Goal: Task Accomplishment & Management: Use online tool/utility

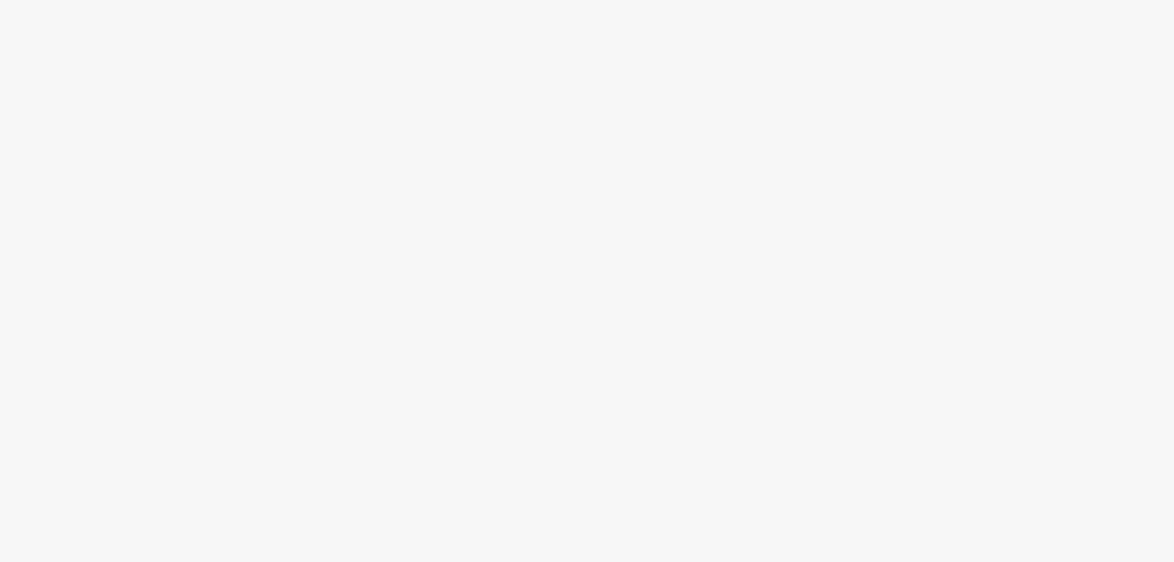
click at [230, 254] on div at bounding box center [587, 281] width 1174 height 562
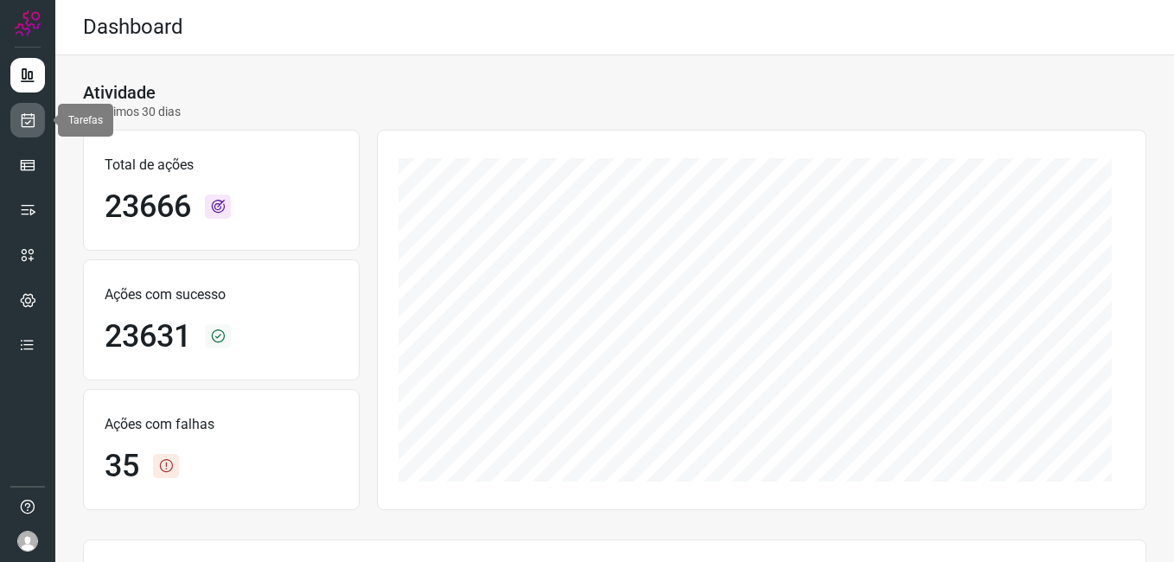
click at [34, 122] on icon at bounding box center [28, 120] width 18 height 17
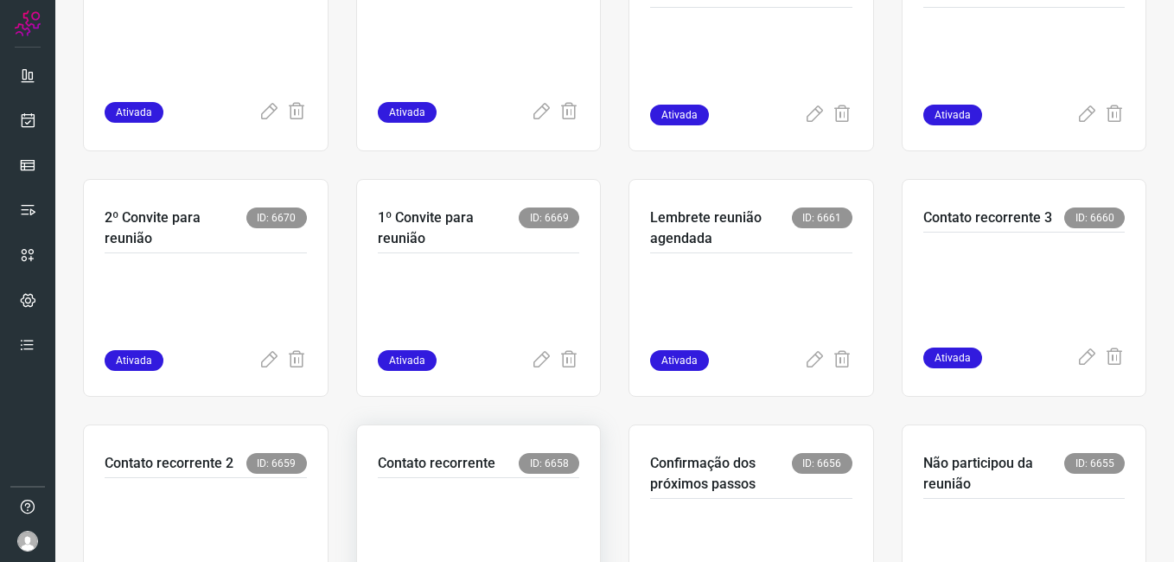
scroll to position [519, 0]
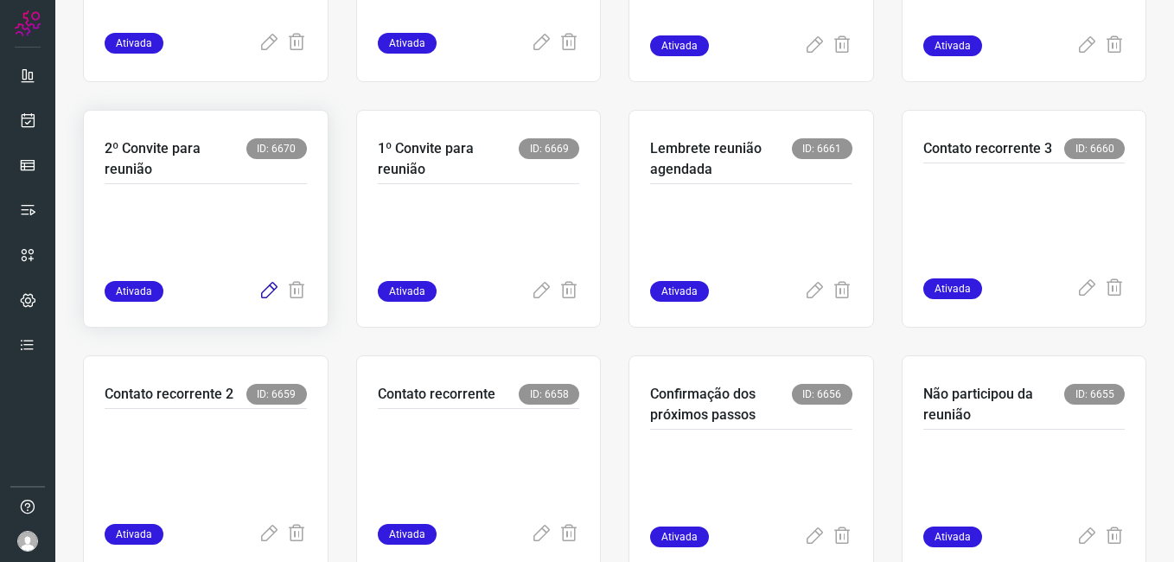
click at [259, 287] on icon at bounding box center [269, 291] width 21 height 21
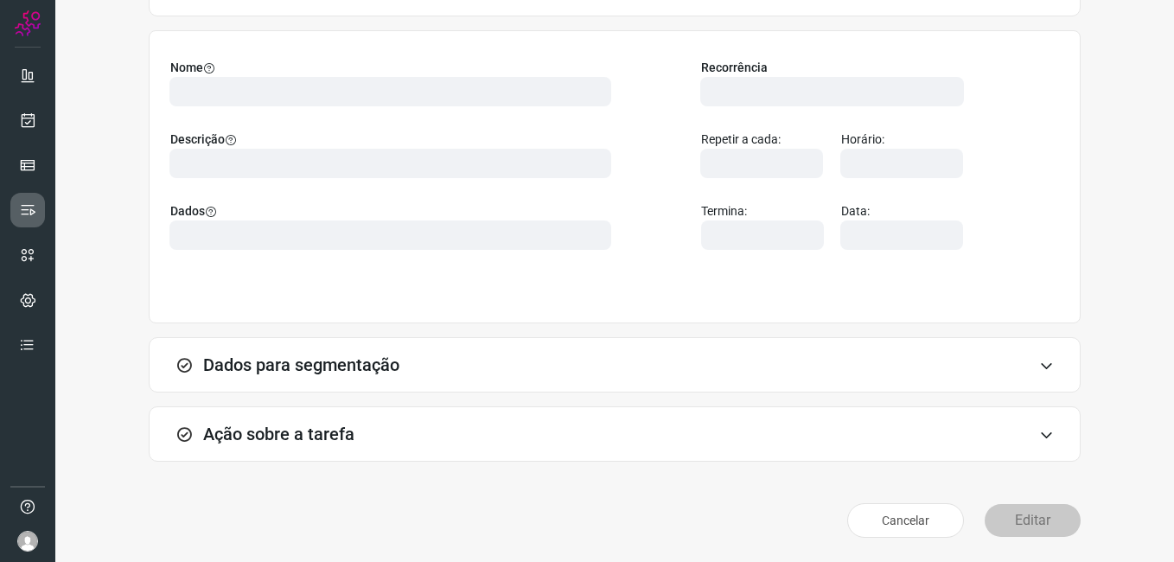
scroll to position [113, 0]
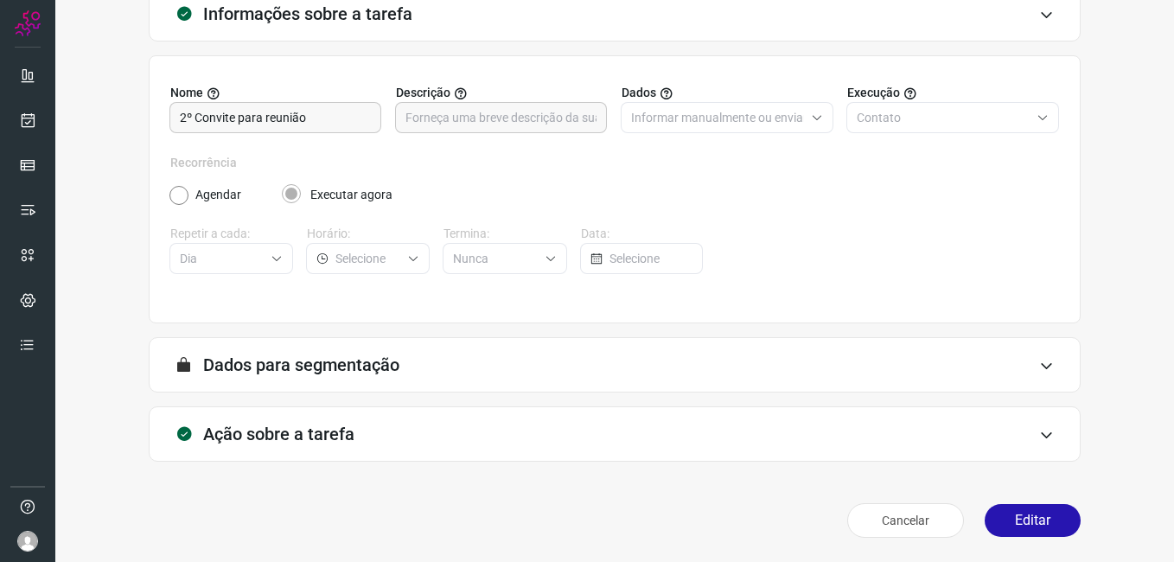
drag, startPoint x: 1014, startPoint y: 528, endPoint x: 956, endPoint y: 505, distance: 62.5
click at [1014, 528] on button "Editar" at bounding box center [1033, 520] width 96 height 33
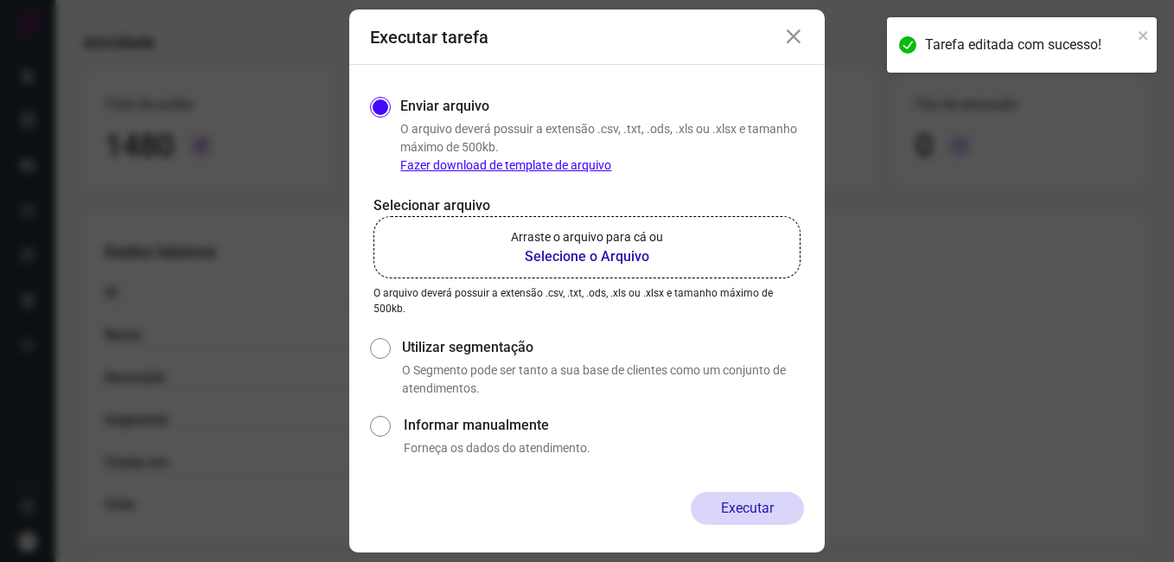
click at [542, 264] on b "Selecione o Arquivo" at bounding box center [587, 256] width 152 height 21
click at [0, 0] on input "Arraste o arquivo para cá ou Selecione o Arquivo" at bounding box center [0, 0] width 0 height 0
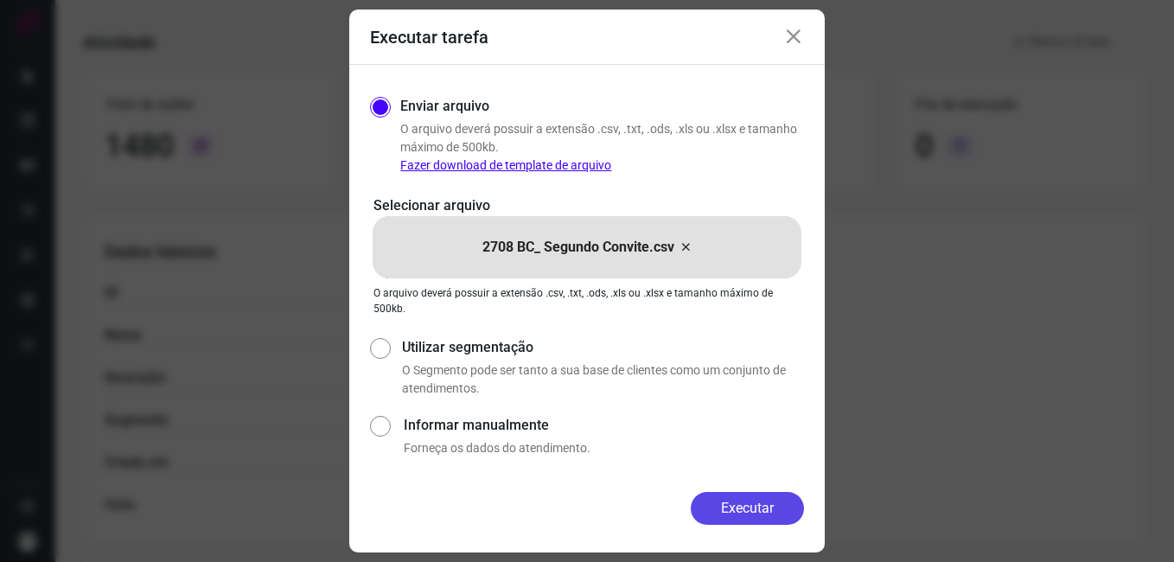
click at [725, 498] on button "Executar" at bounding box center [747, 508] width 113 height 33
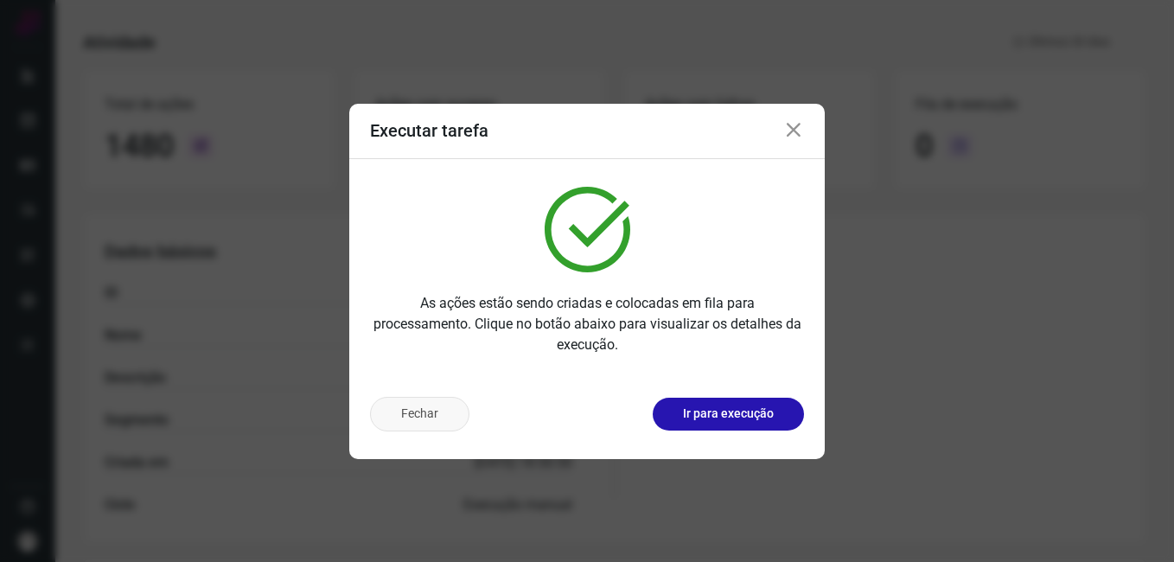
click at [413, 424] on button "Fechar" at bounding box center [419, 414] width 99 height 35
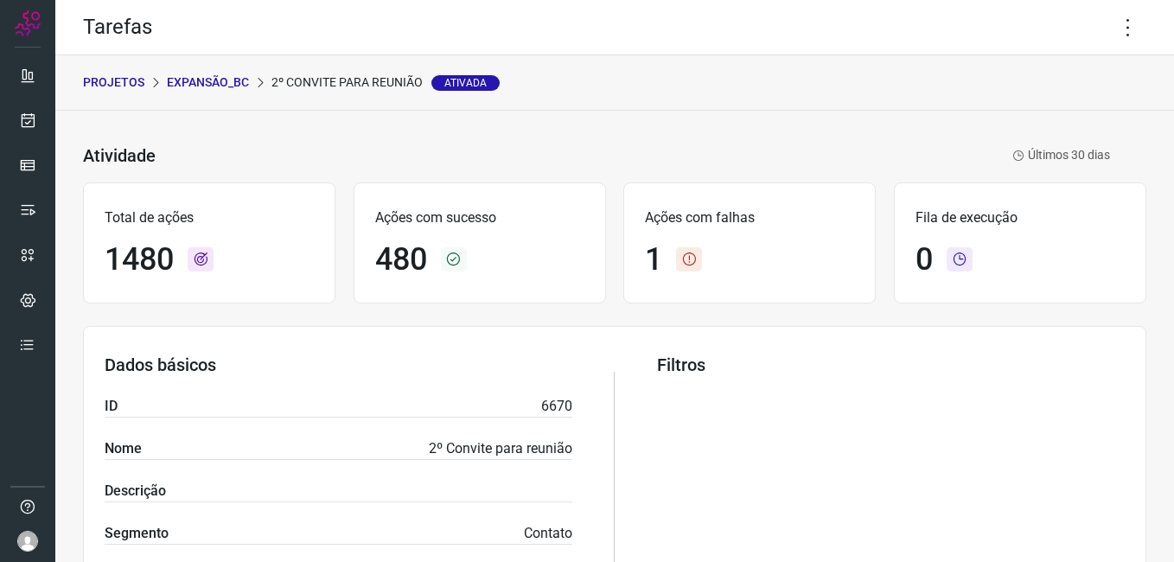
click at [201, 80] on p "Expansão_BC" at bounding box center [208, 82] width 82 height 18
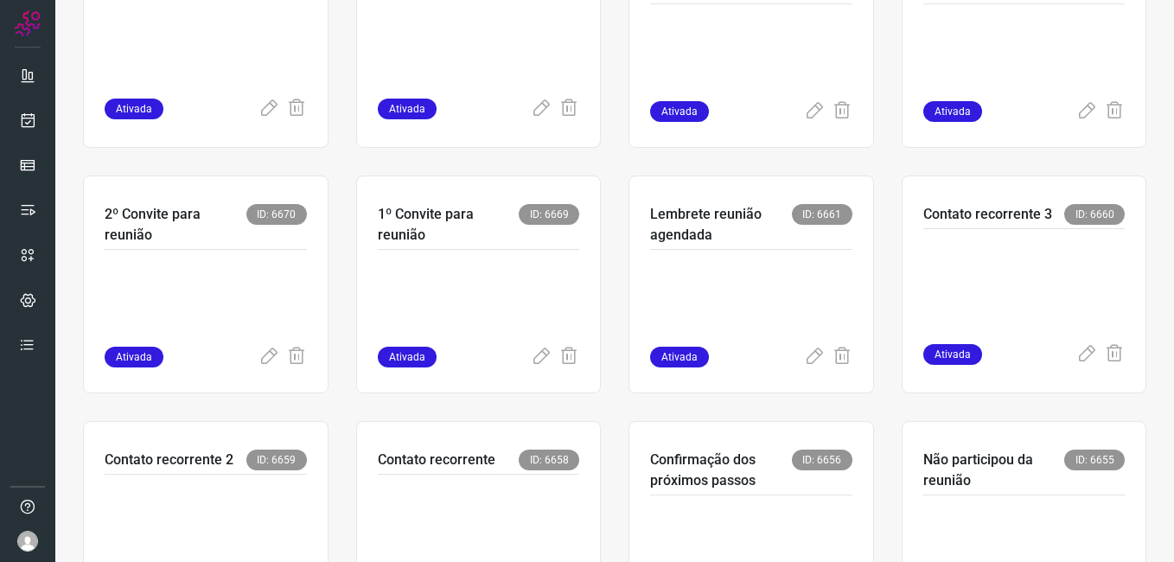
scroll to position [573, 0]
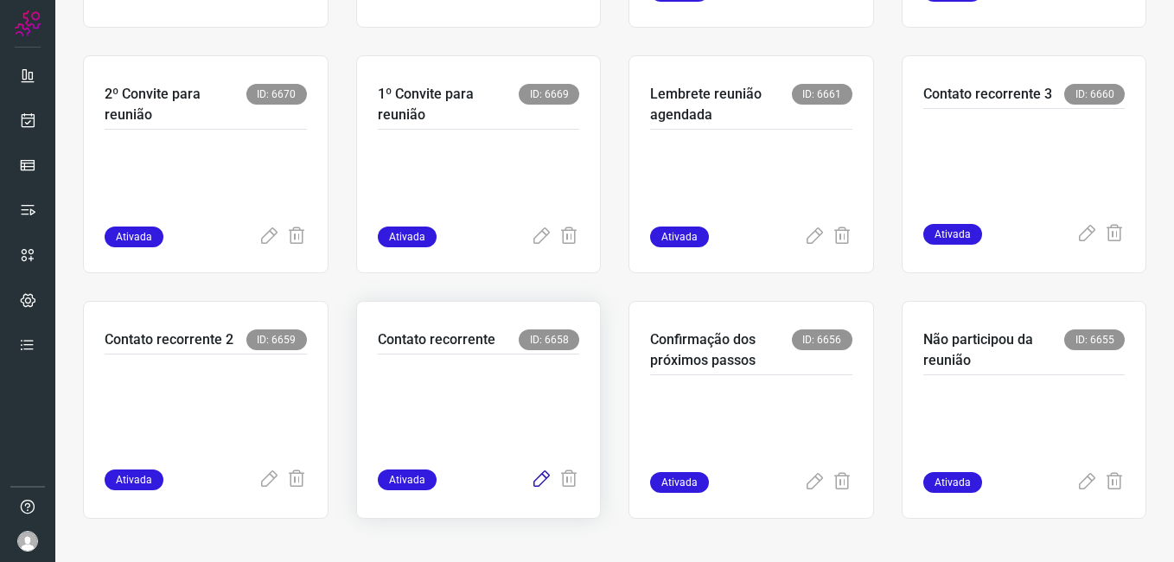
click at [531, 482] on icon at bounding box center [541, 479] width 21 height 21
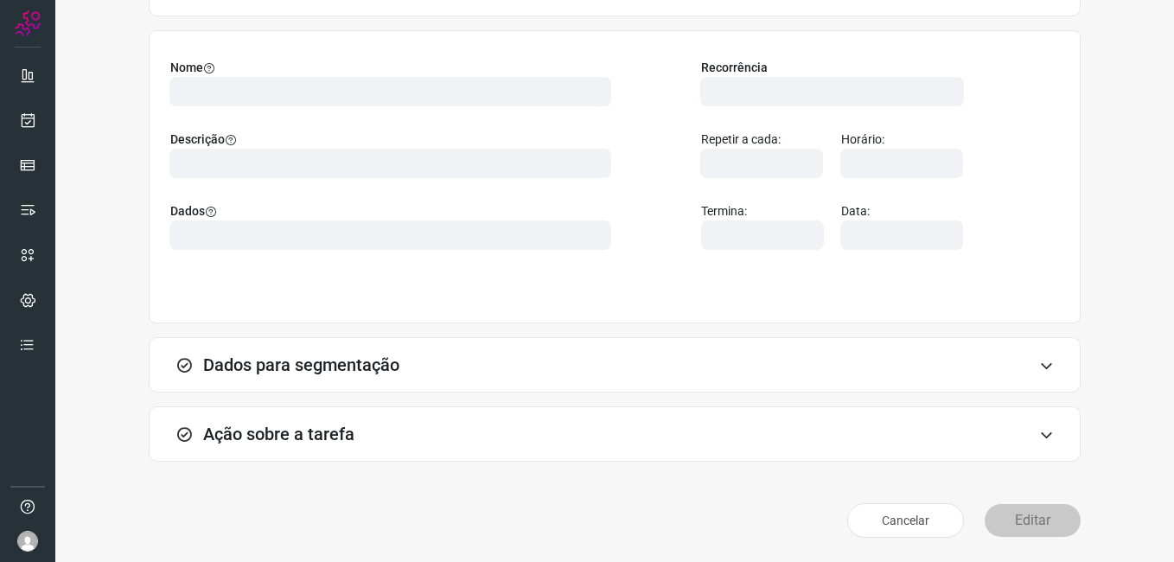
scroll to position [113, 0]
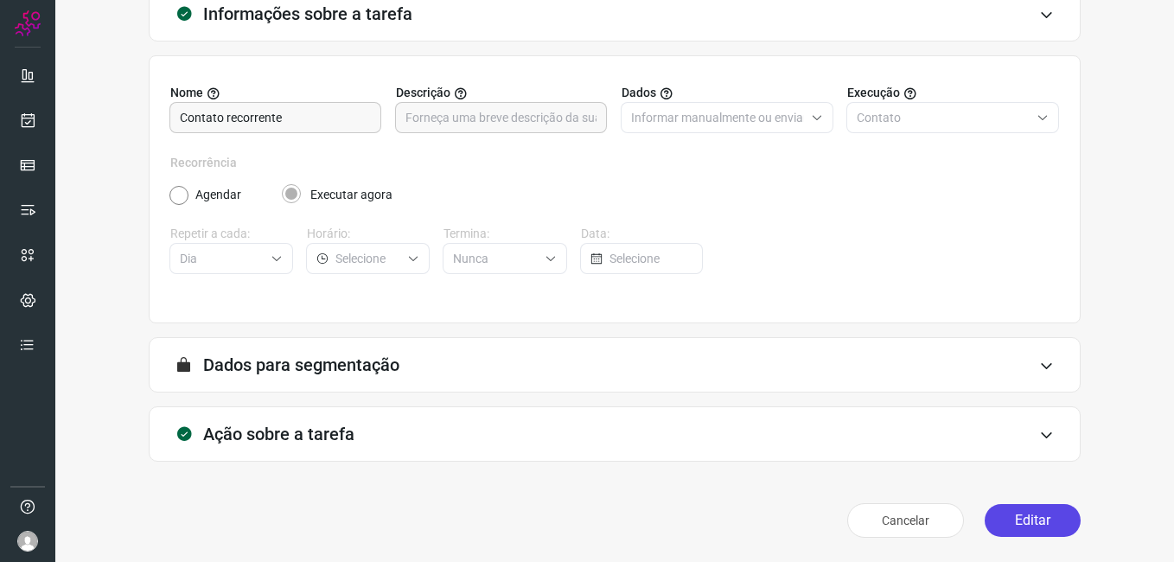
click at [1004, 527] on button "Editar" at bounding box center [1033, 520] width 96 height 33
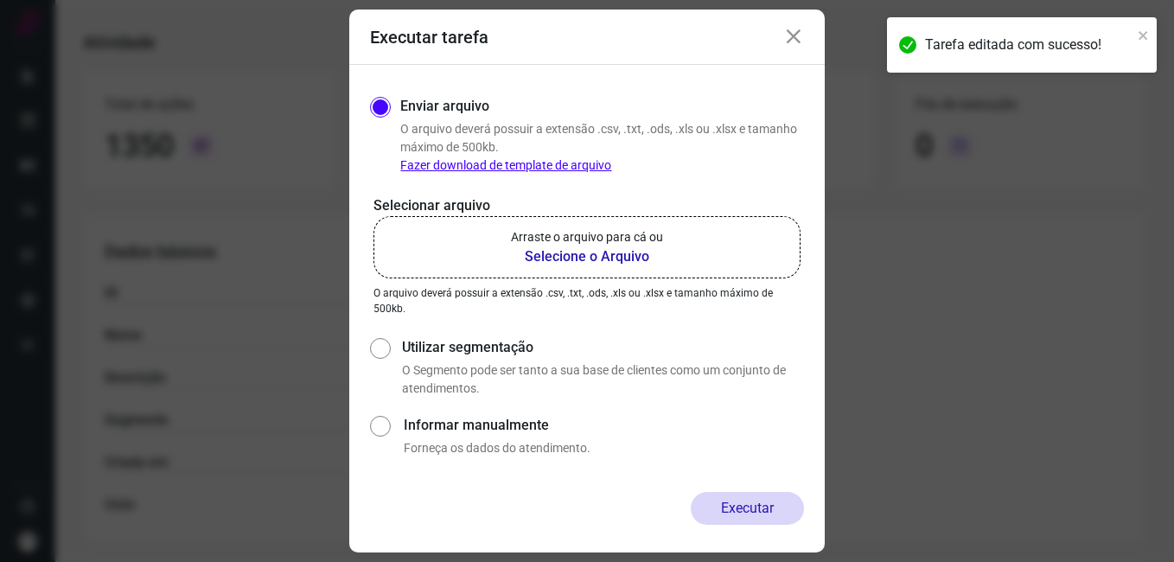
click at [794, 38] on icon at bounding box center [793, 37] width 21 height 21
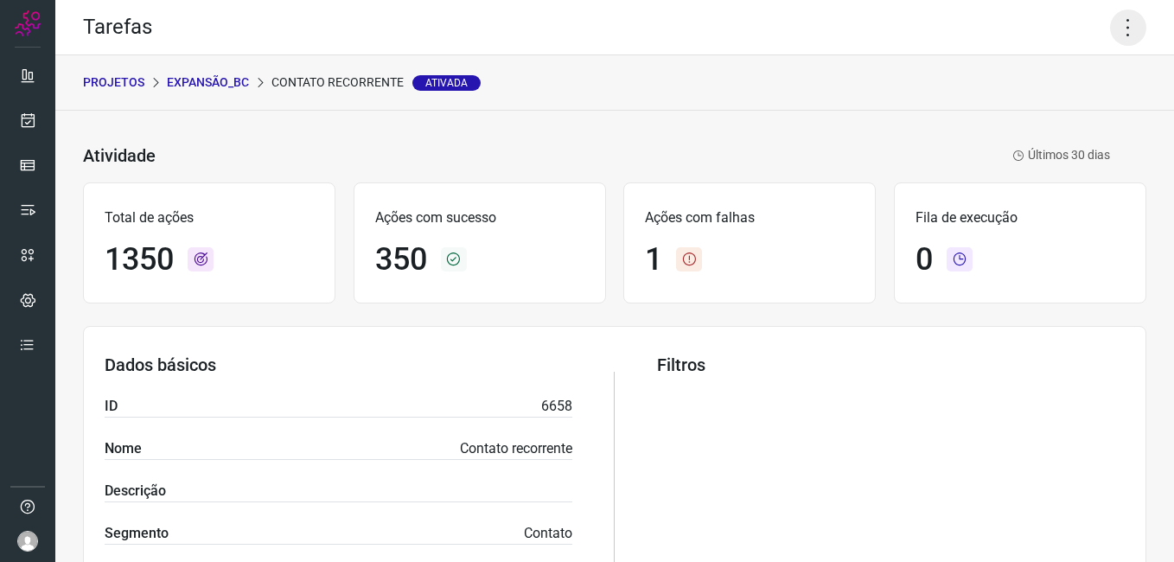
click at [1111, 28] on icon at bounding box center [1128, 28] width 36 height 36
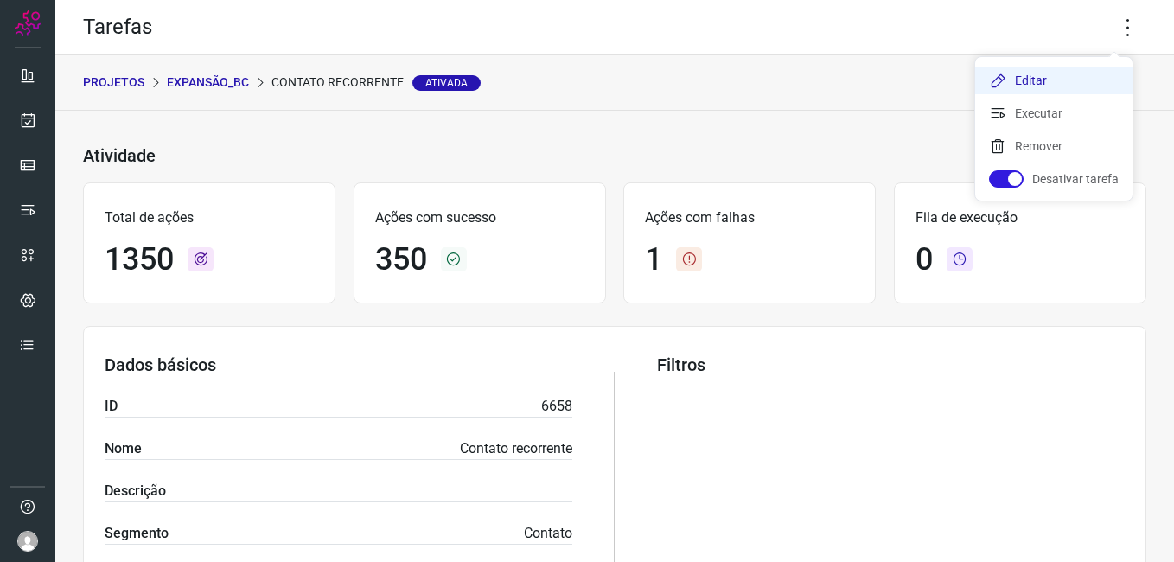
click at [1001, 87] on icon at bounding box center [997, 80] width 17 height 17
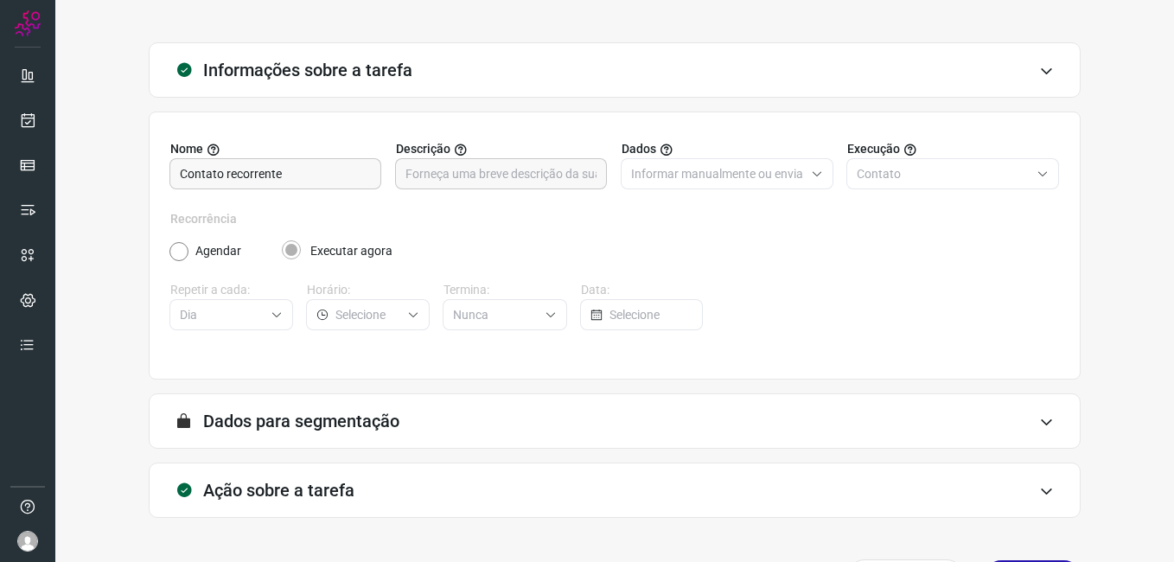
scroll to position [113, 0]
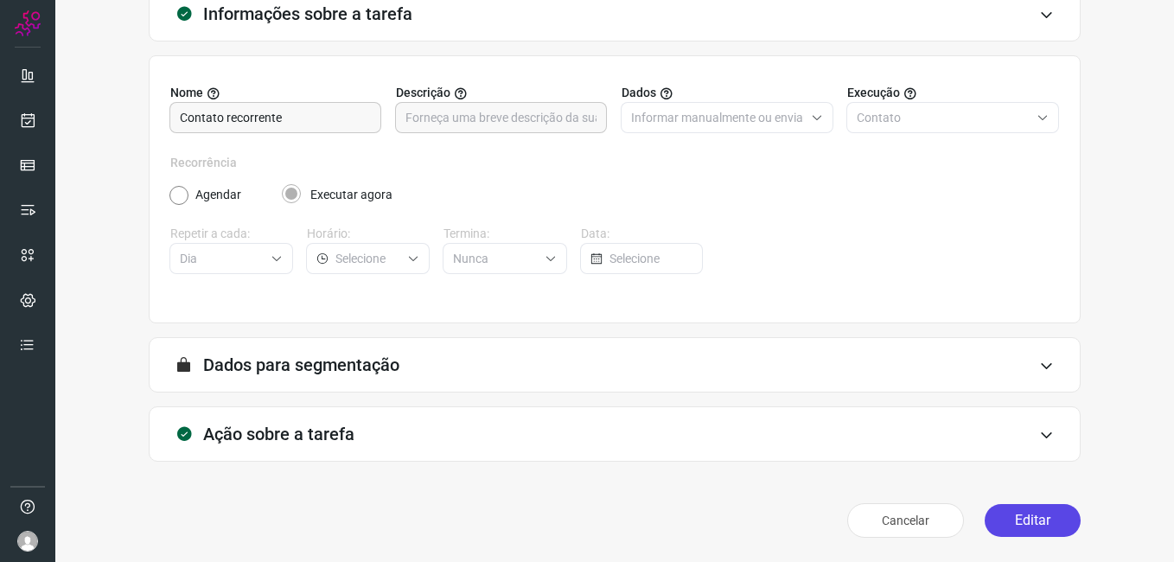
click at [1057, 511] on button "Editar" at bounding box center [1033, 520] width 96 height 33
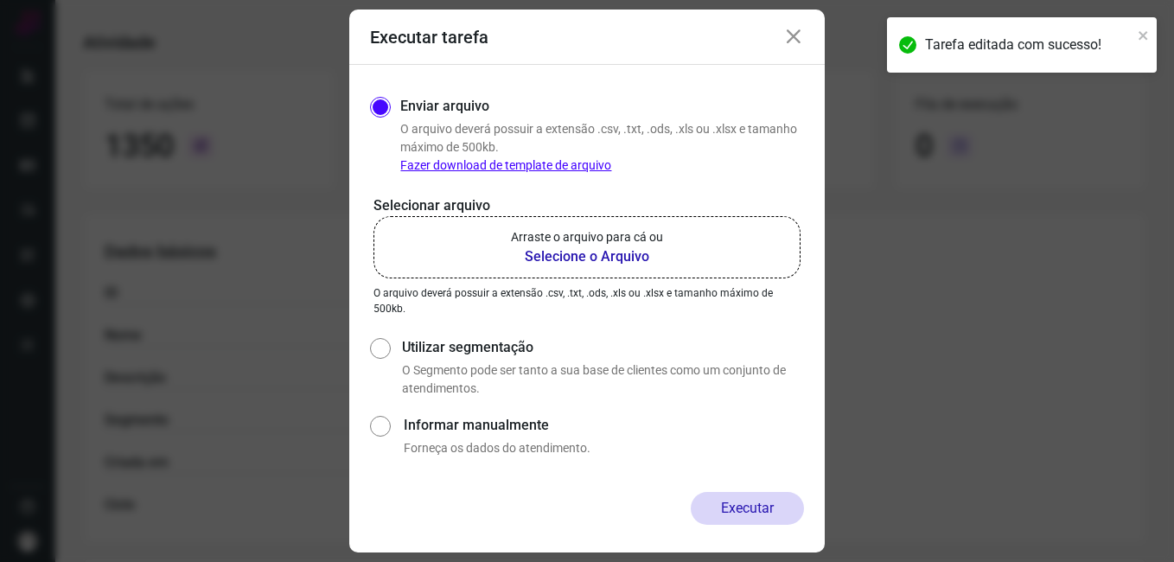
click at [559, 251] on b "Selecione o Arquivo" at bounding box center [587, 256] width 152 height 21
click at [0, 0] on input "Arraste o arquivo para cá ou Selecione o Arquivo" at bounding box center [0, 0] width 0 height 0
click at [1146, 36] on icon "close" at bounding box center [1144, 36] width 12 height 14
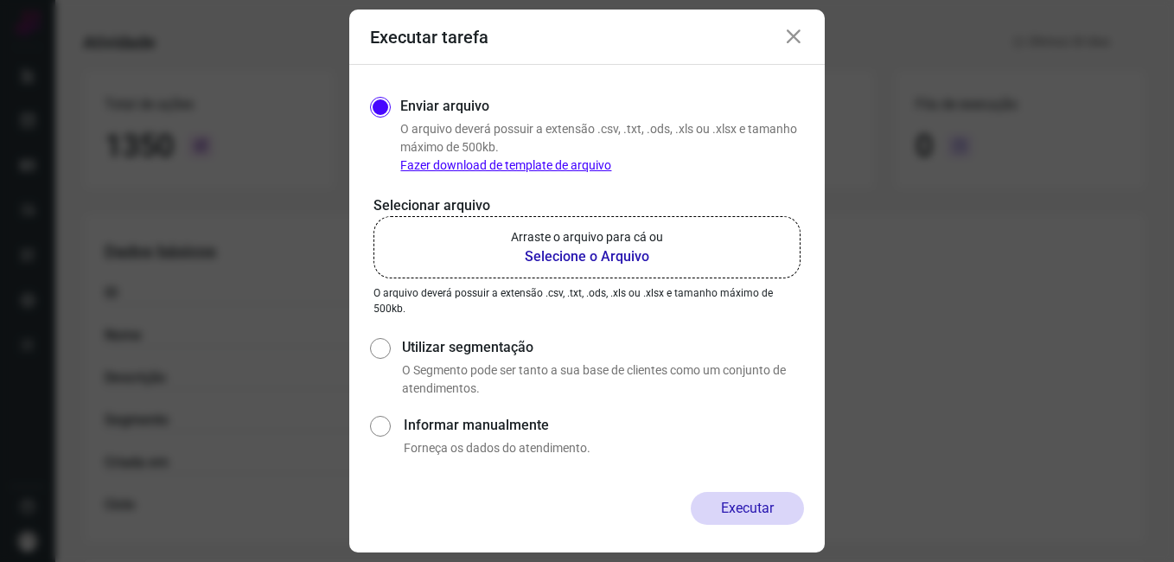
click at [793, 35] on icon at bounding box center [793, 37] width 21 height 21
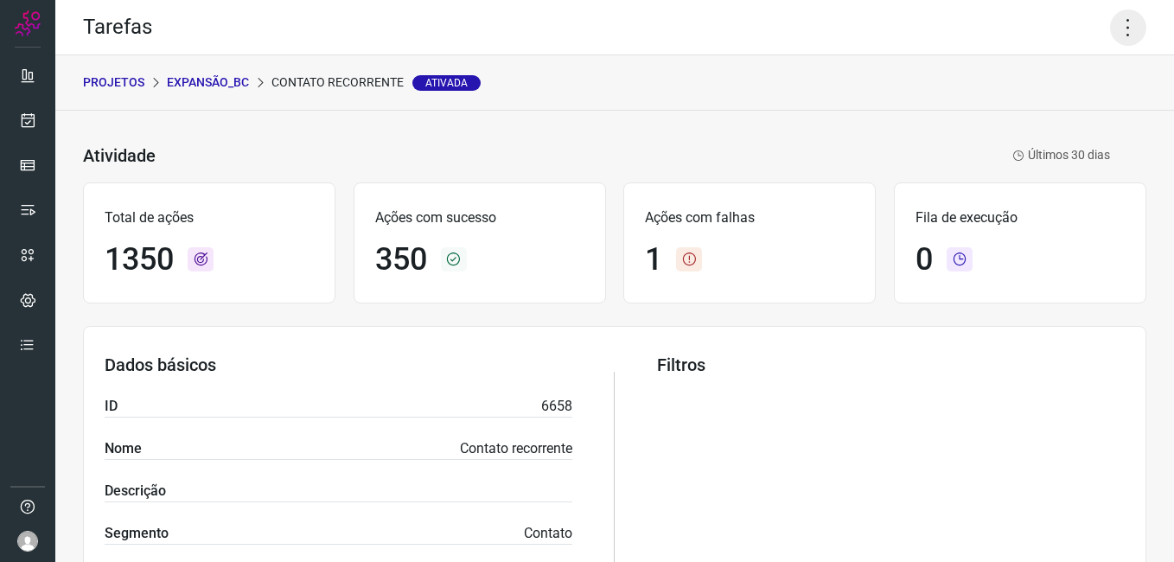
click at [1110, 34] on icon at bounding box center [1128, 28] width 36 height 36
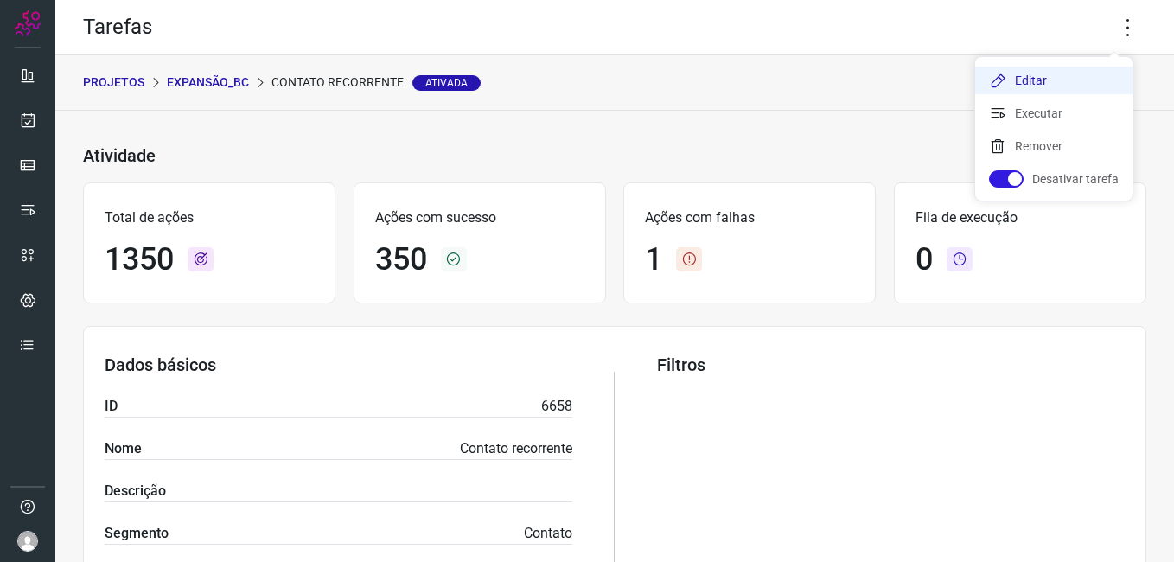
click at [1043, 84] on li "Editar" at bounding box center [1053, 81] width 157 height 28
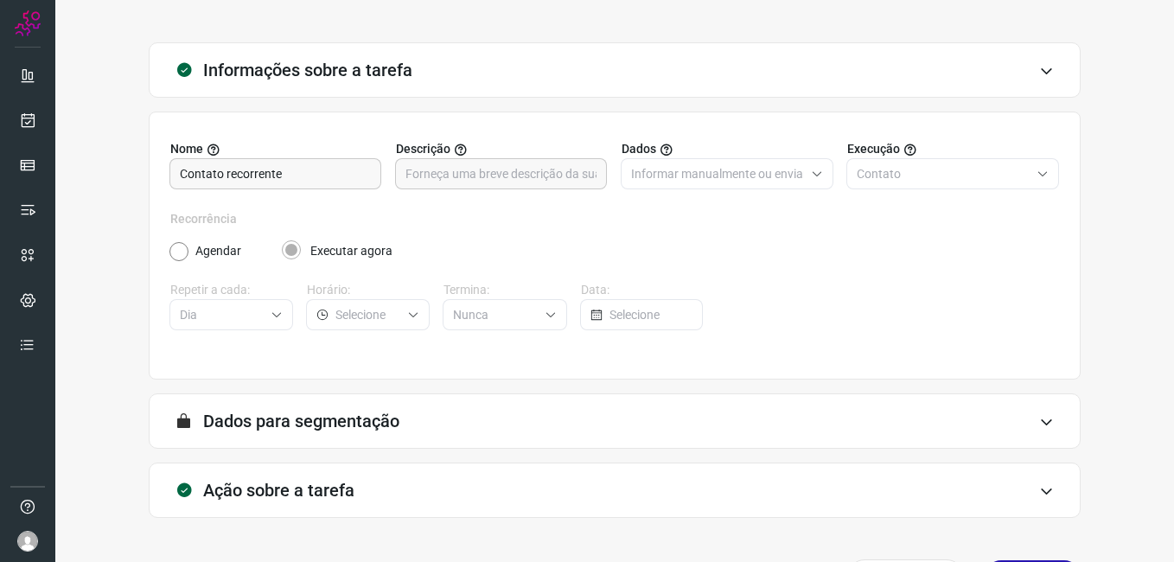
scroll to position [113, 0]
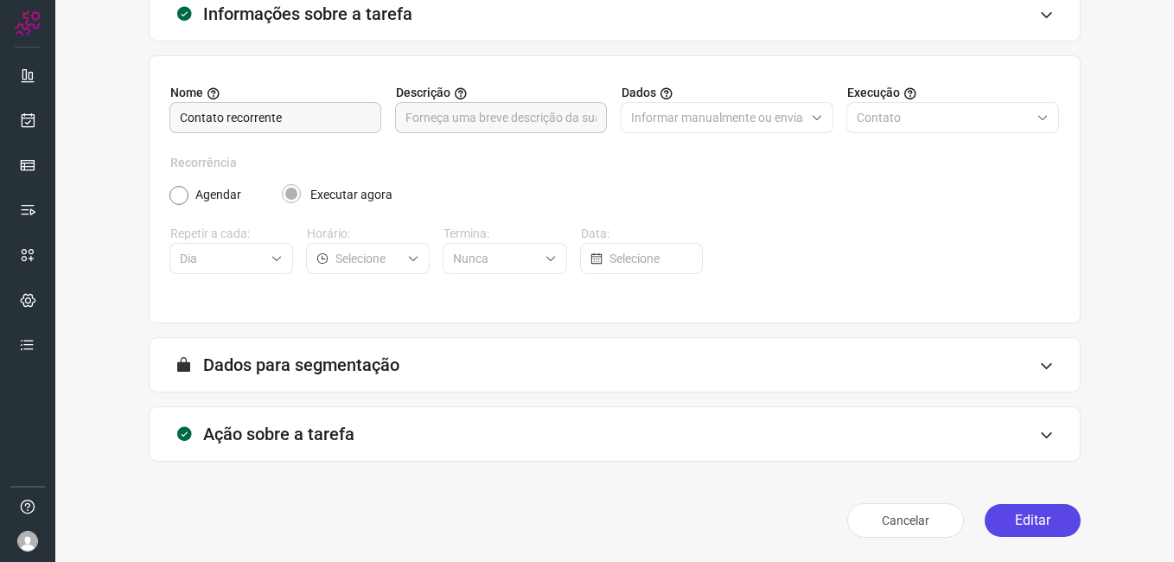
click at [1048, 511] on button "Editar" at bounding box center [1033, 520] width 96 height 33
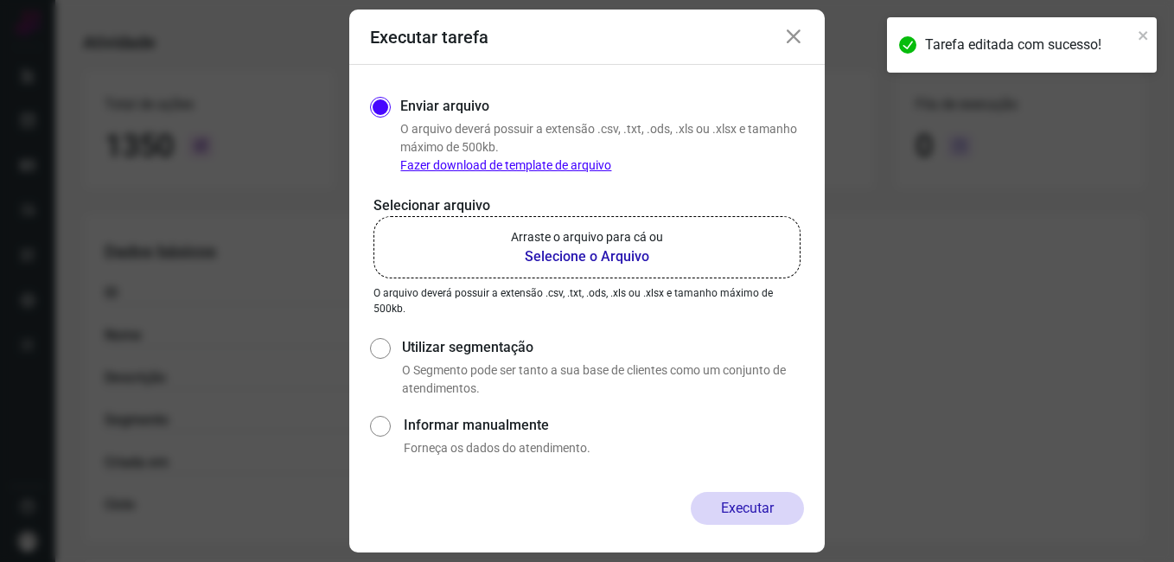
click at [548, 244] on p "Arraste o arquivo para cá ou" at bounding box center [587, 237] width 152 height 18
click at [0, 0] on input "Arraste o arquivo para cá ou Selecione o Arquivo" at bounding box center [0, 0] width 0 height 0
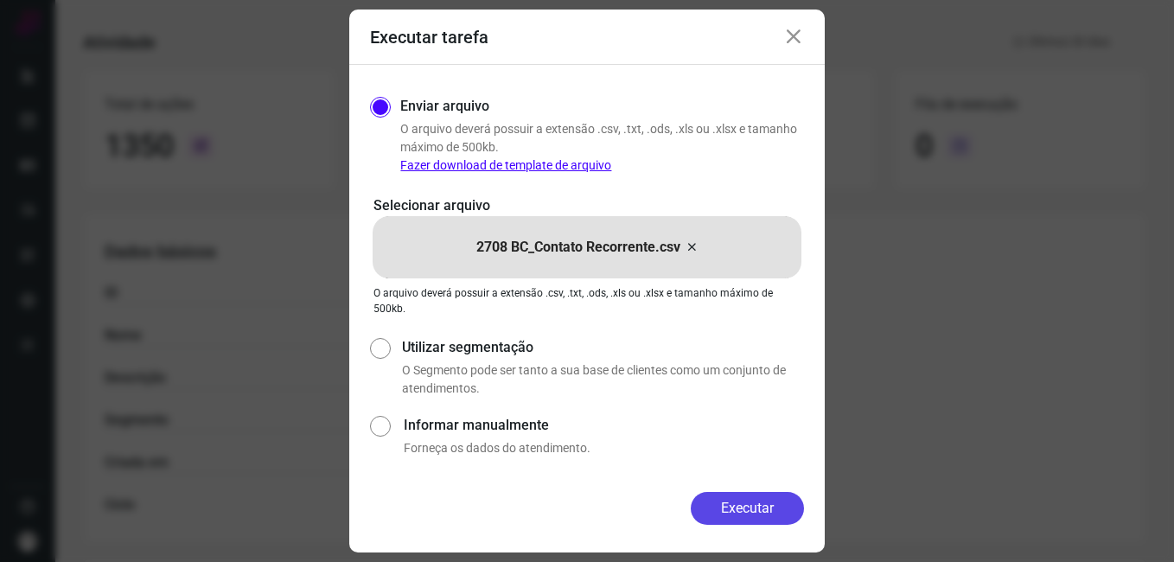
click at [736, 514] on button "Executar" at bounding box center [747, 508] width 113 height 33
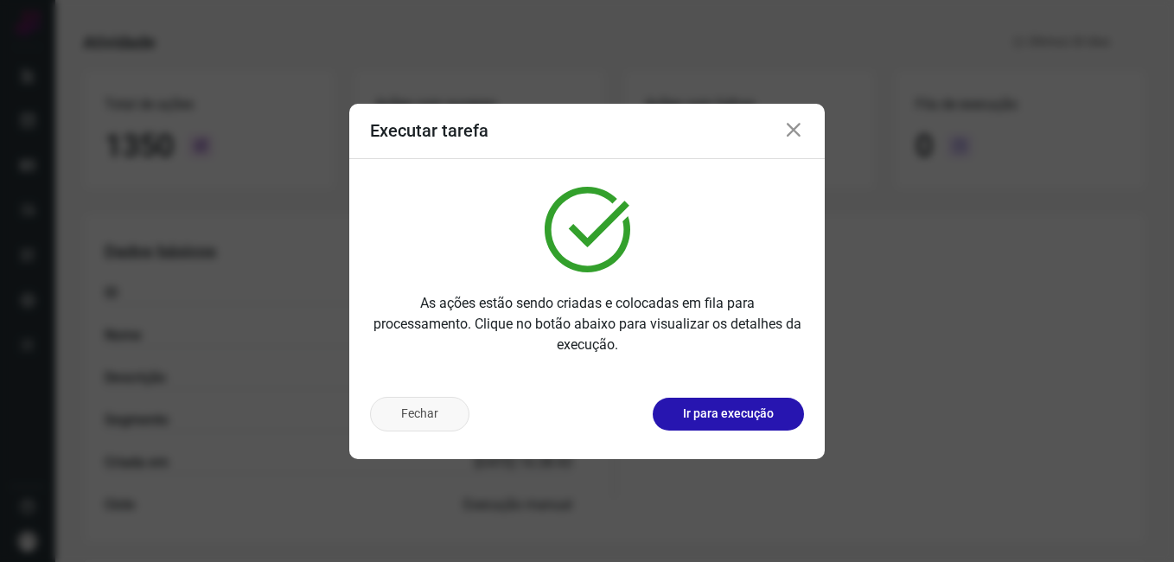
click at [427, 412] on button "Fechar" at bounding box center [419, 414] width 99 height 35
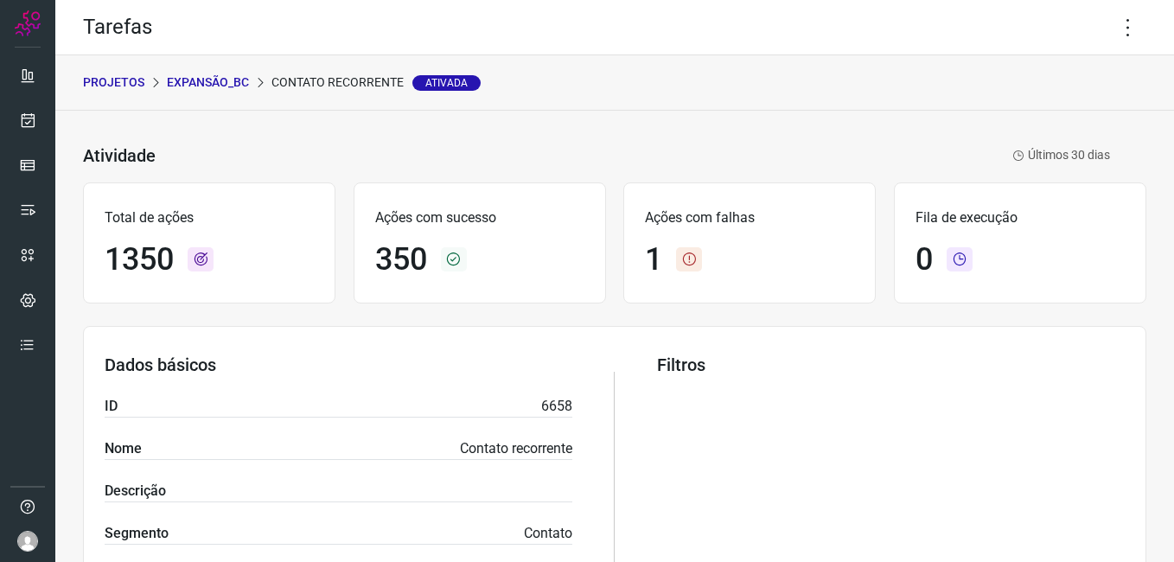
click at [224, 86] on p "Expansão_BC" at bounding box center [208, 82] width 82 height 18
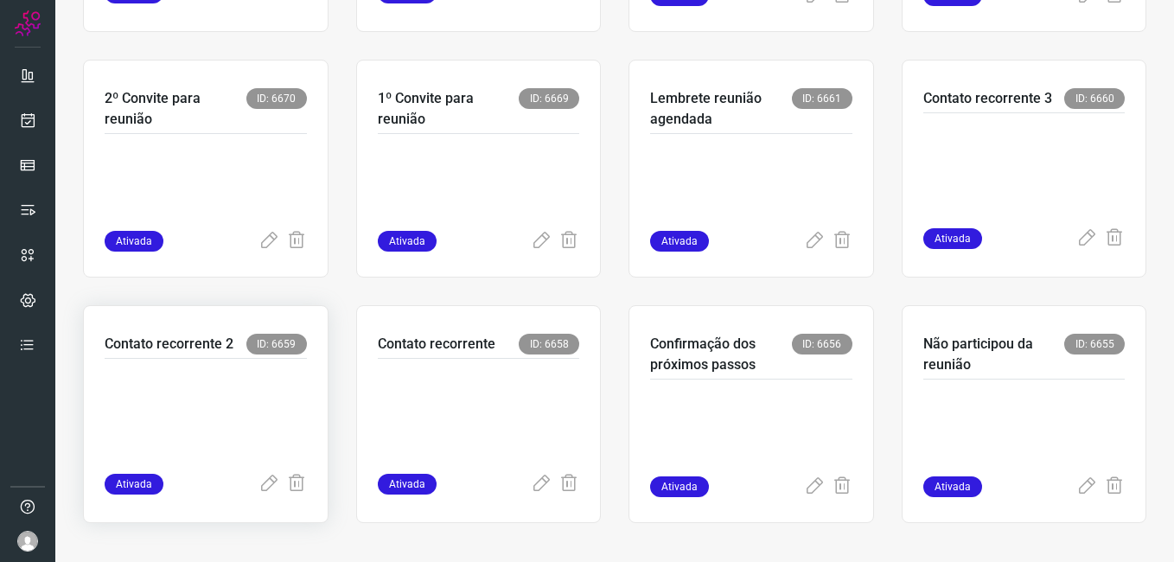
scroll to position [573, 0]
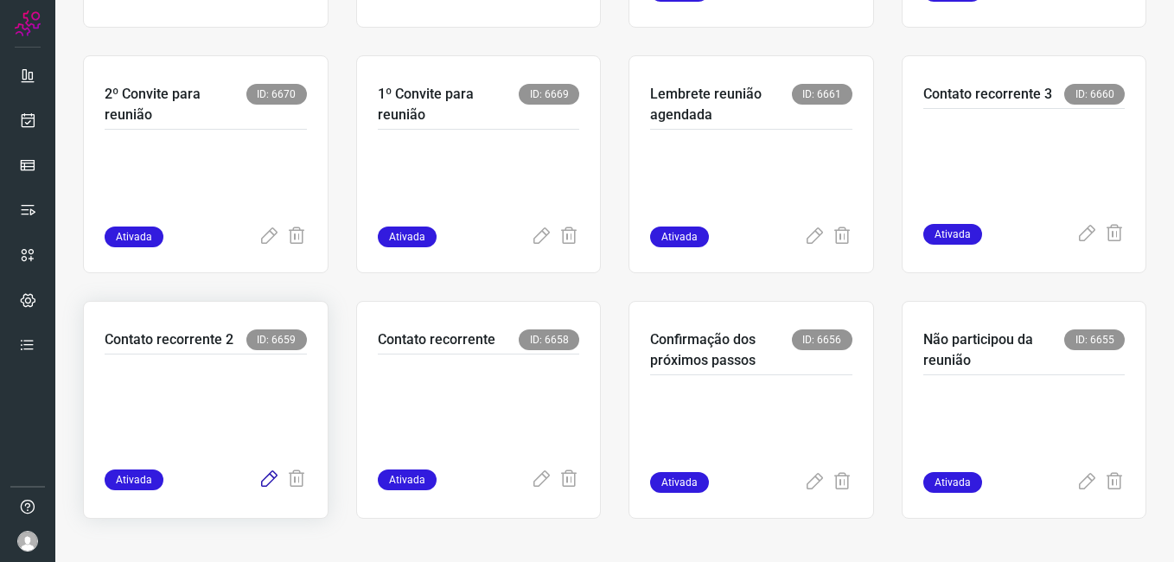
click at [259, 482] on icon at bounding box center [269, 479] width 21 height 21
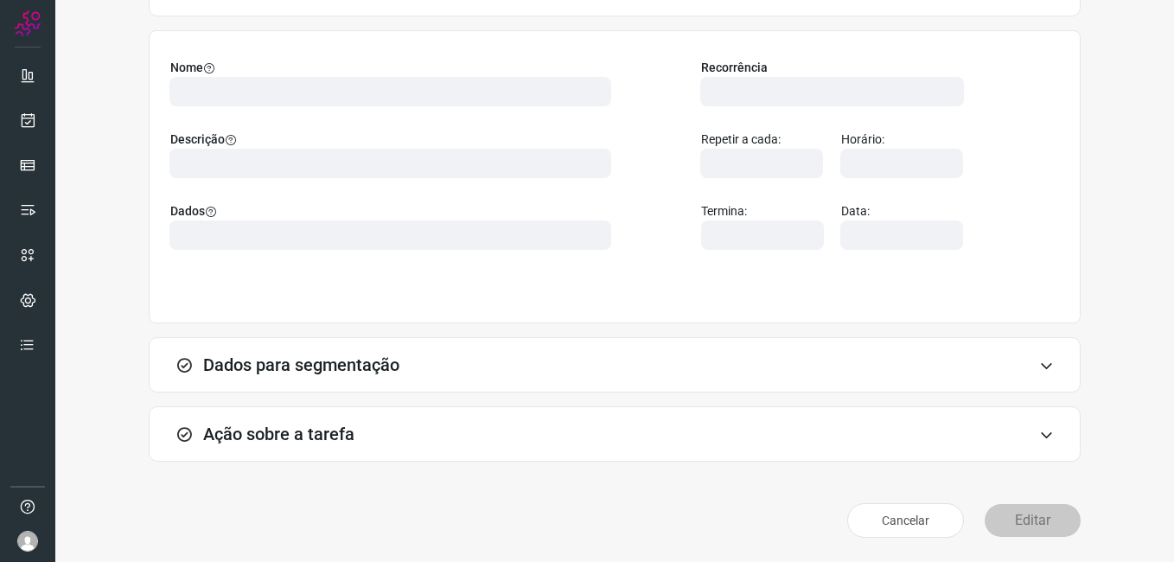
scroll to position [113, 0]
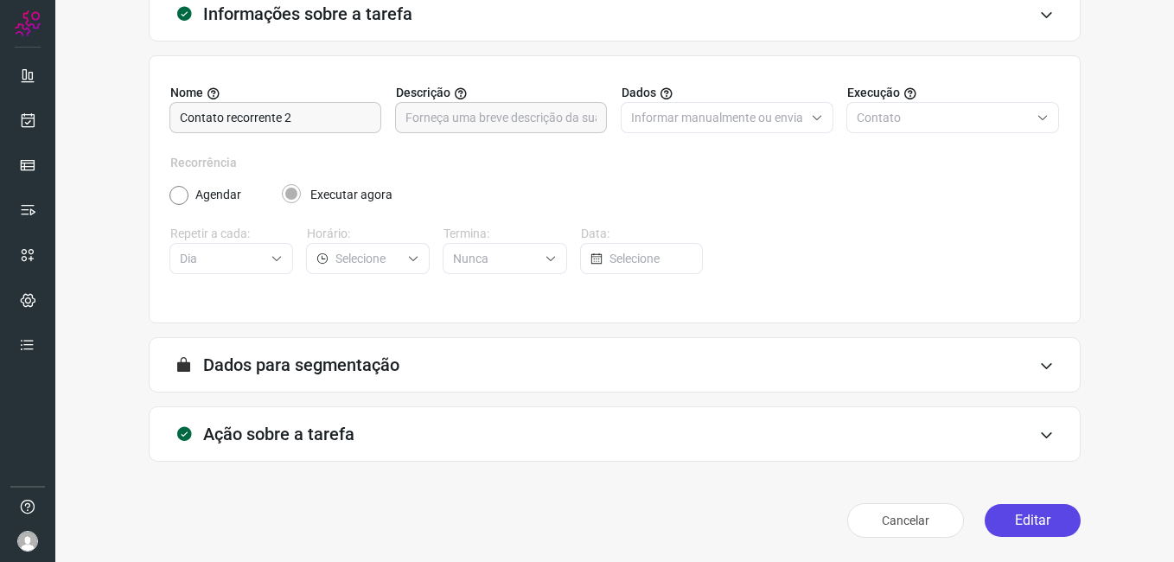
click at [1012, 529] on button "Editar" at bounding box center [1033, 520] width 96 height 33
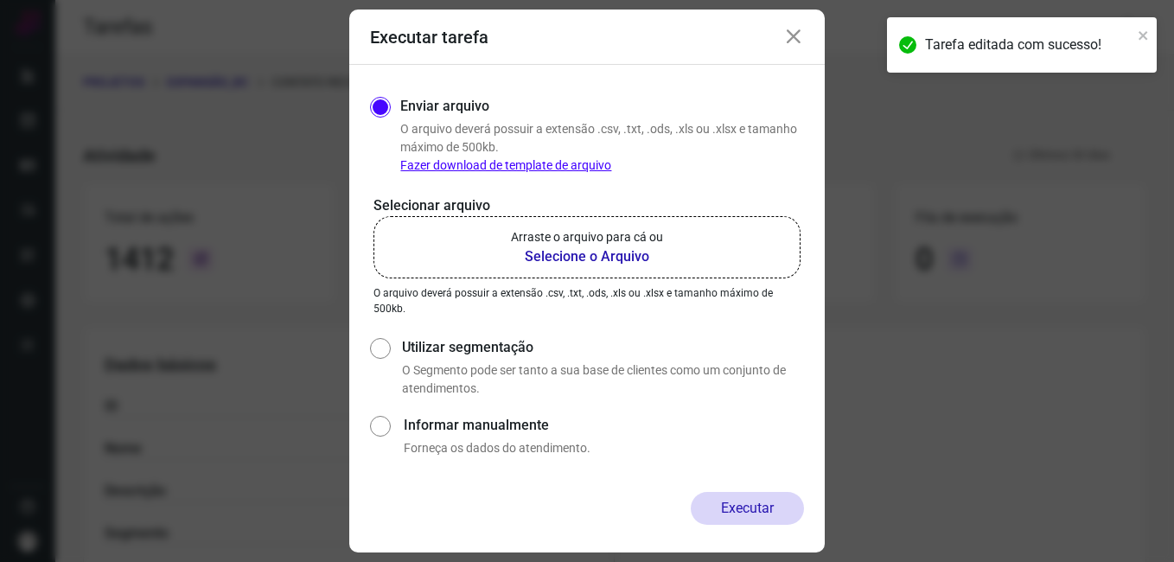
click at [551, 259] on b "Selecione o Arquivo" at bounding box center [587, 256] width 152 height 21
click at [0, 0] on input "Arraste o arquivo para cá ou Selecione o Arquivo" at bounding box center [0, 0] width 0 height 0
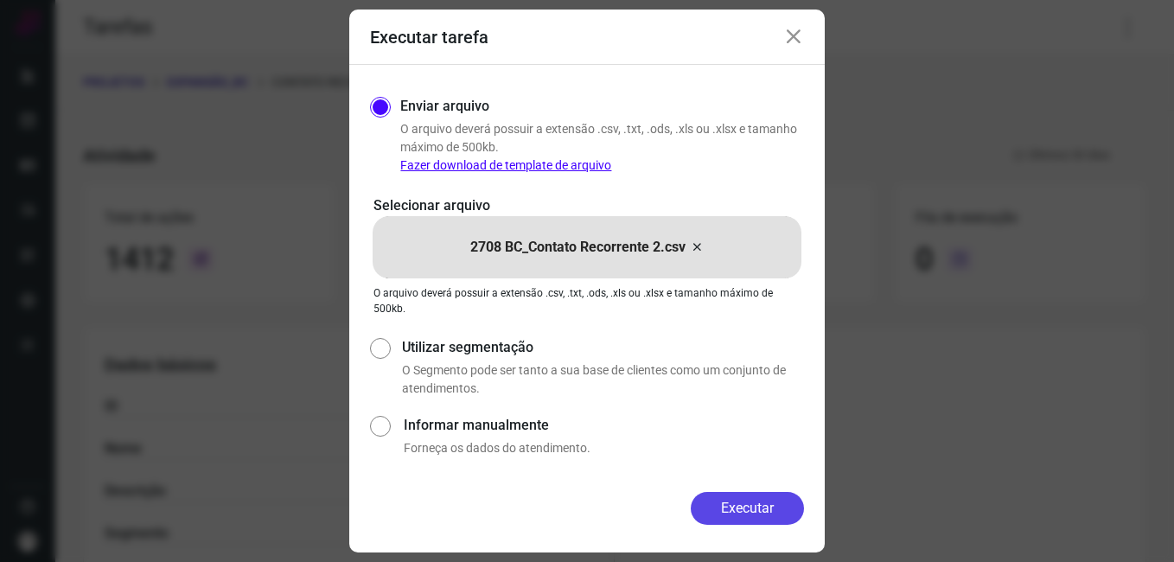
click at [697, 514] on button "Executar" at bounding box center [747, 508] width 113 height 33
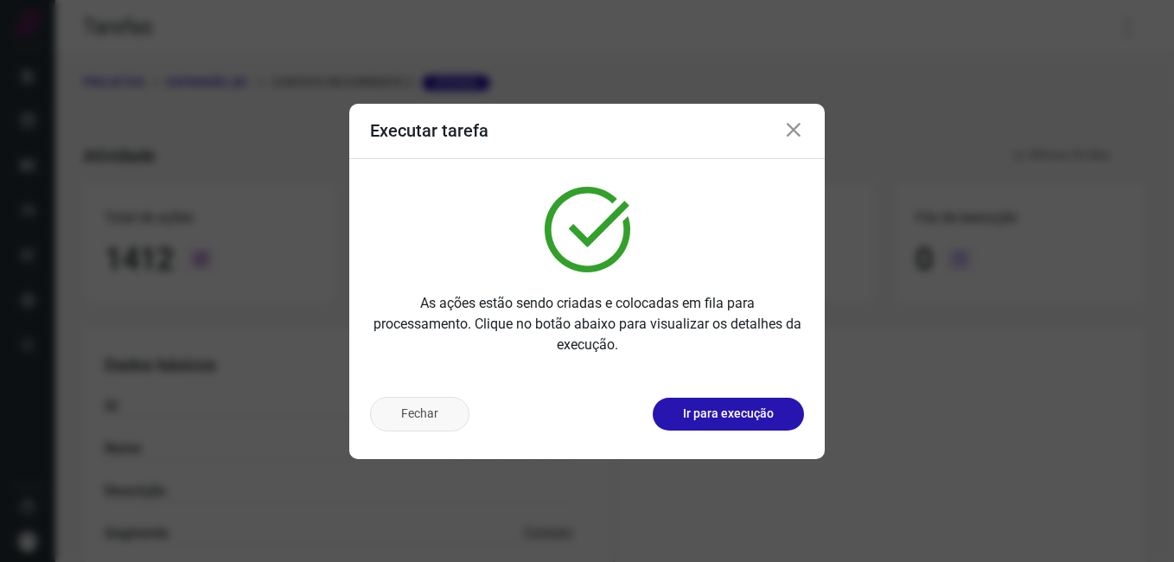
click at [412, 419] on button "Fechar" at bounding box center [419, 414] width 99 height 35
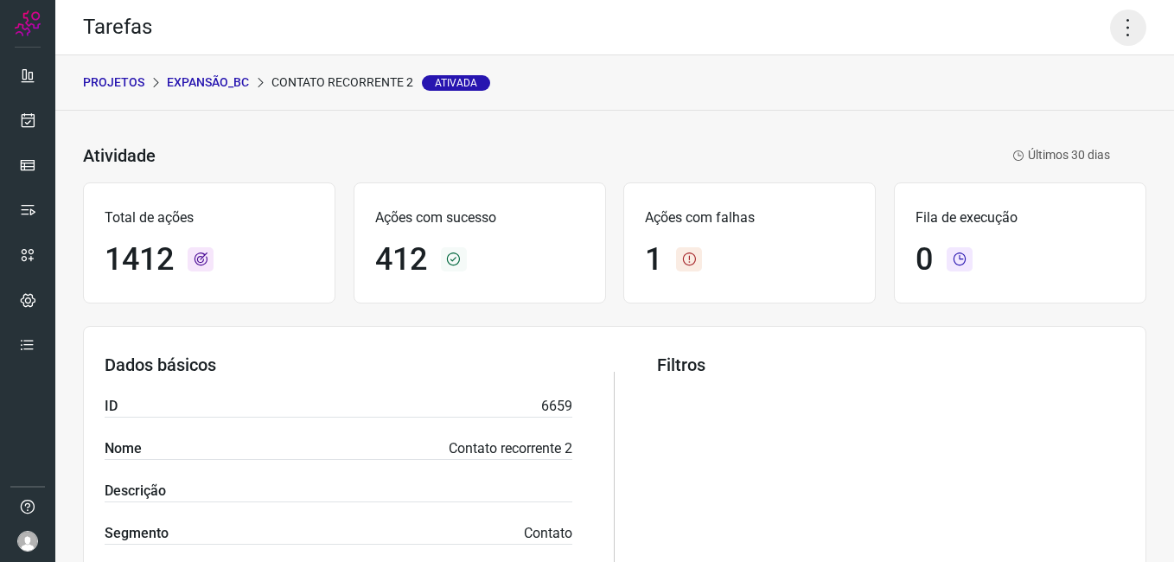
click at [1110, 26] on icon at bounding box center [1128, 28] width 36 height 36
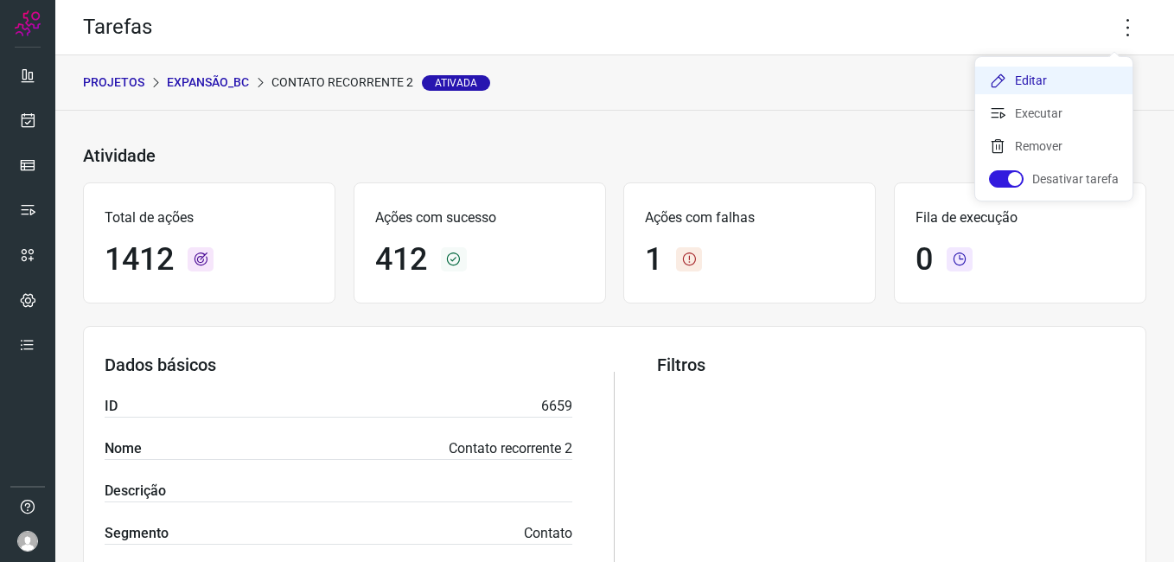
click at [1008, 74] on li "Editar" at bounding box center [1053, 81] width 157 height 28
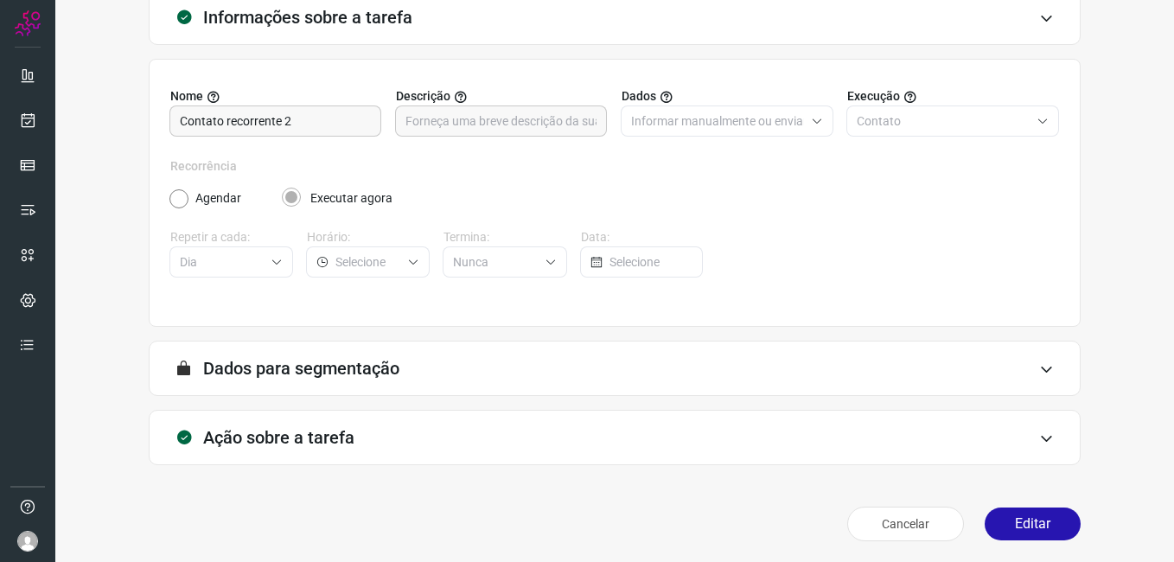
scroll to position [113, 0]
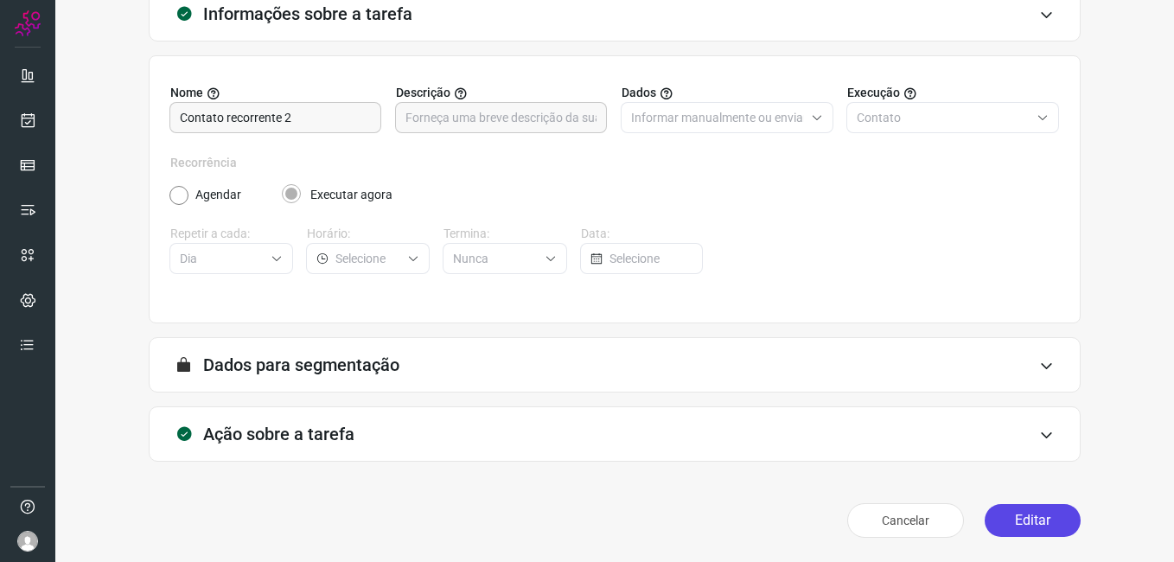
click at [1006, 516] on button "Editar" at bounding box center [1033, 520] width 96 height 33
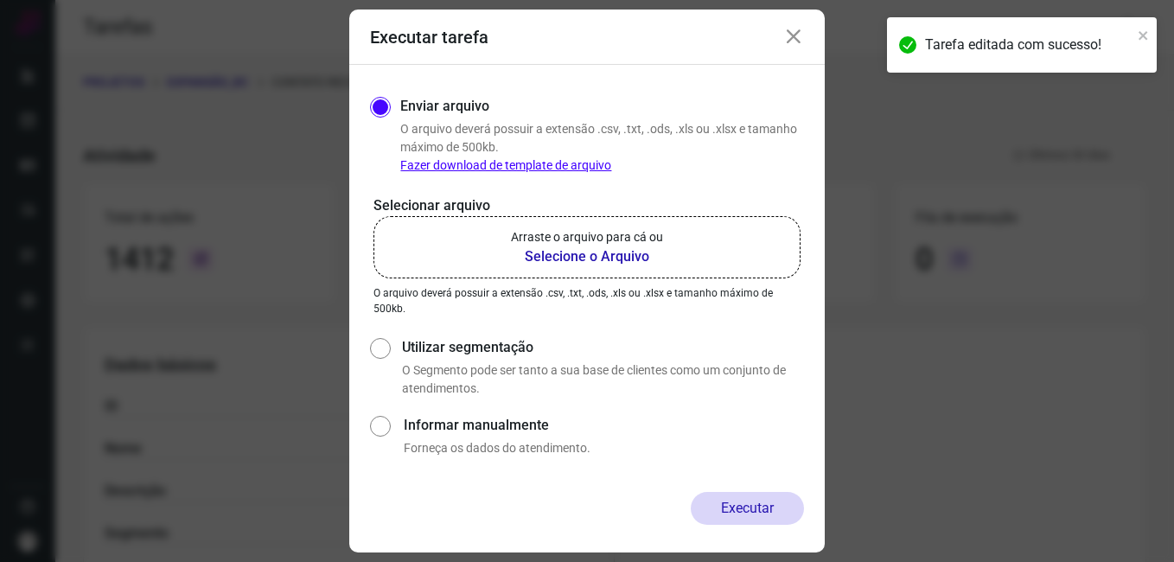
click at [793, 35] on icon at bounding box center [793, 37] width 21 height 21
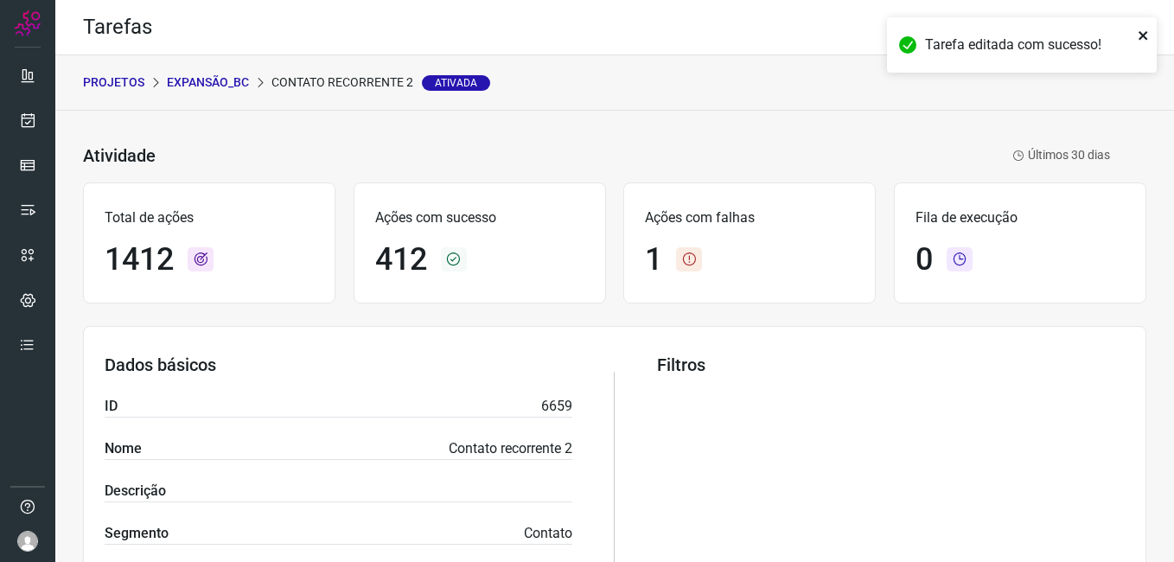
click at [1144, 29] on icon "close" at bounding box center [1144, 36] width 12 height 14
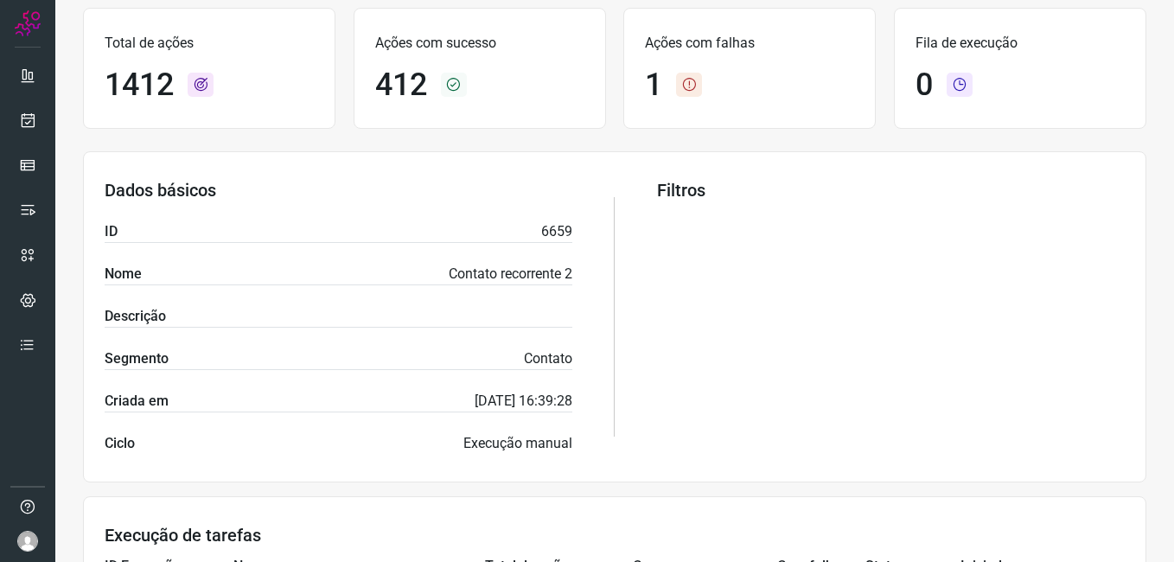
scroll to position [519, 0]
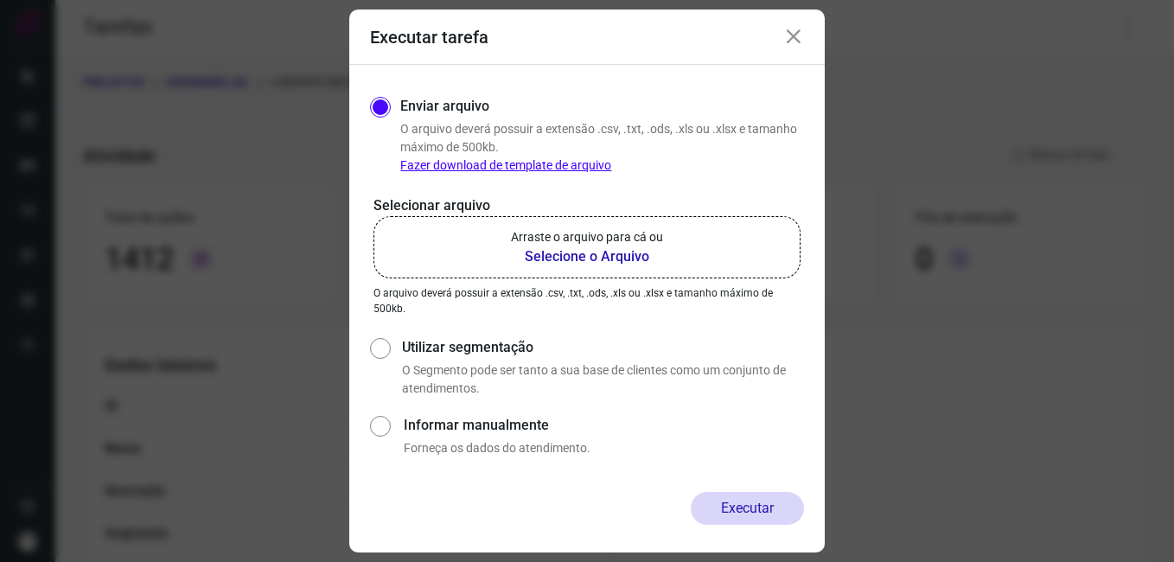
scroll to position [346, 0]
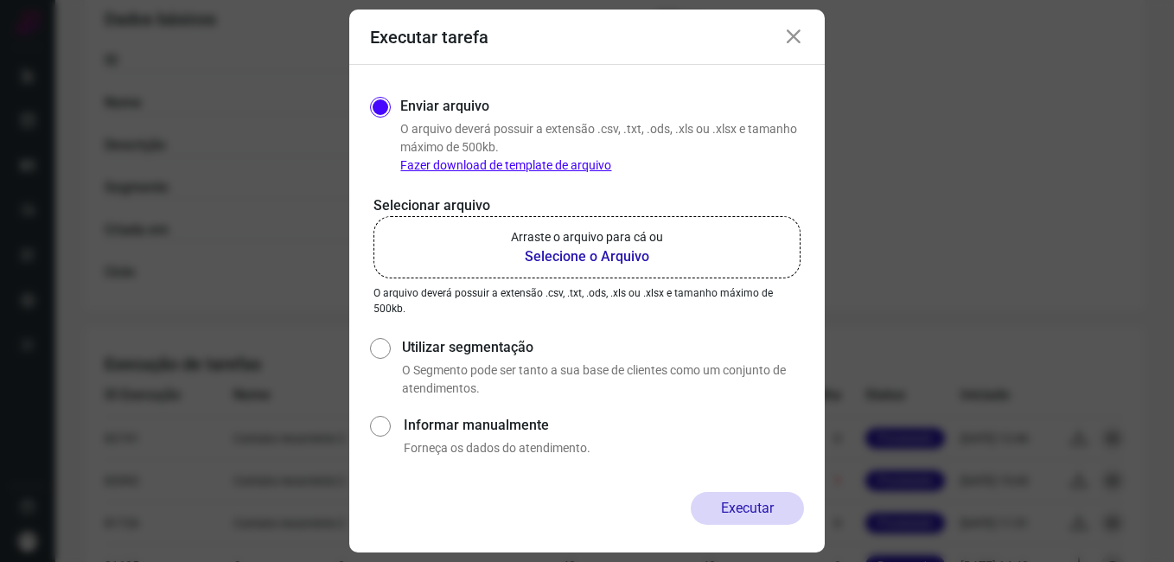
click at [789, 37] on icon at bounding box center [793, 37] width 21 height 21
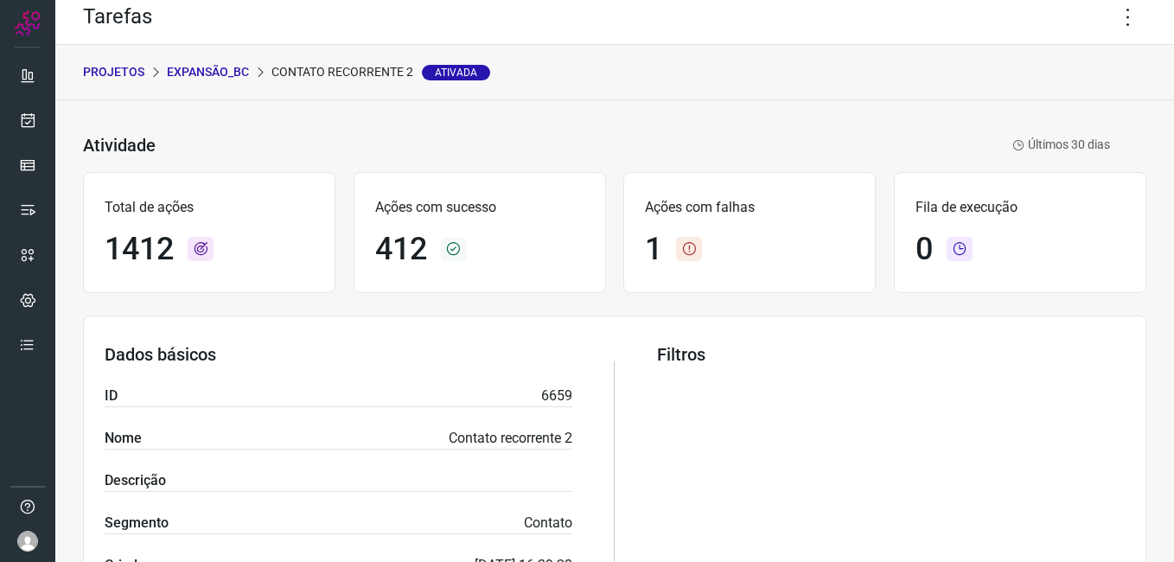
scroll to position [0, 0]
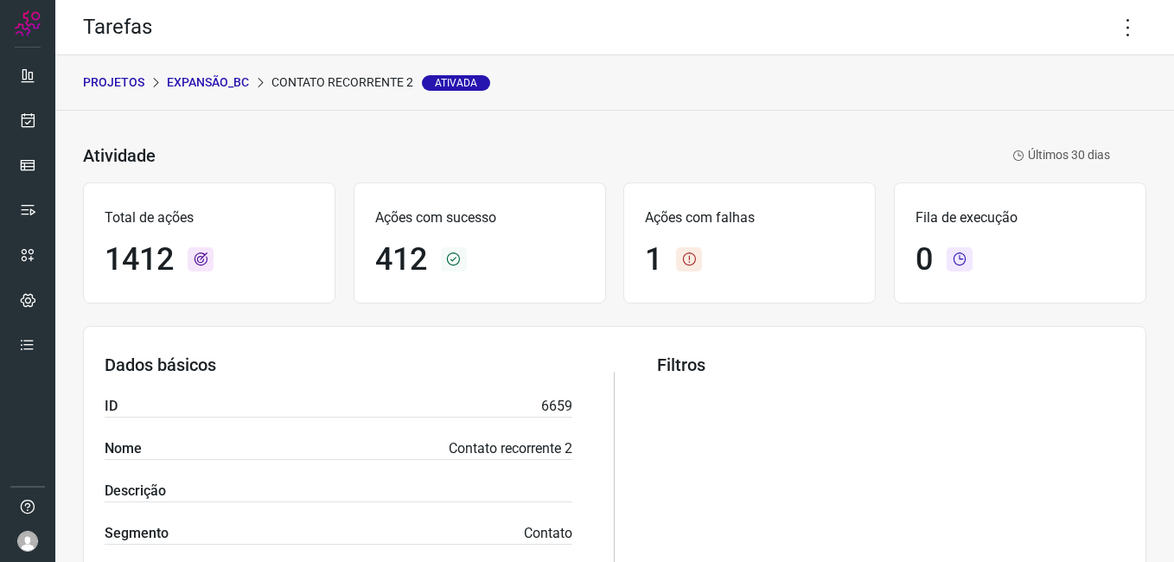
click at [206, 82] on p "Expansão_BC" at bounding box center [208, 82] width 82 height 18
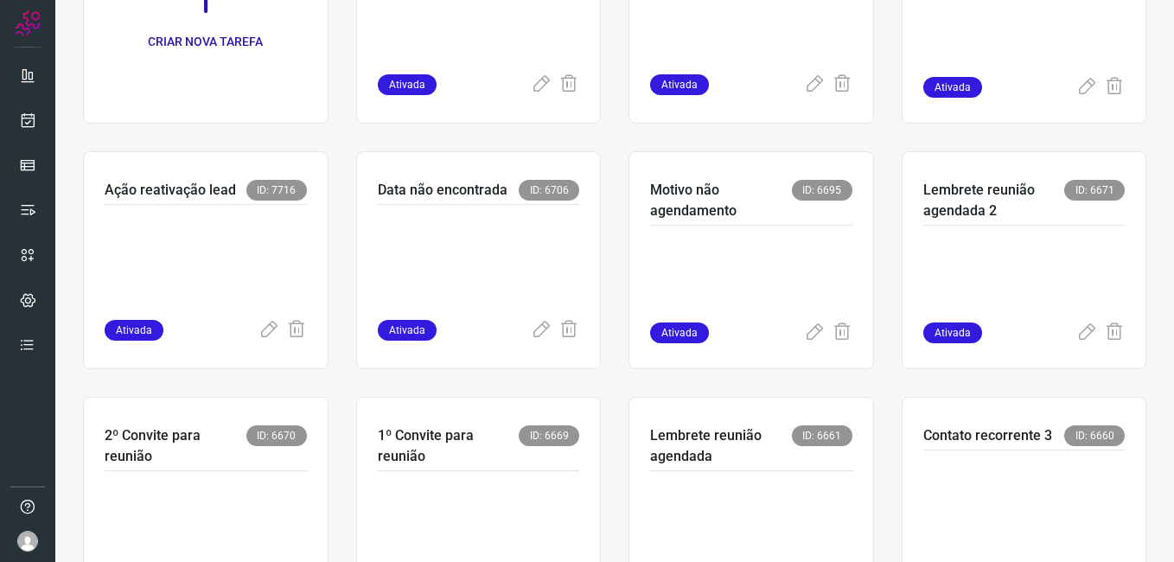
scroll to position [259, 0]
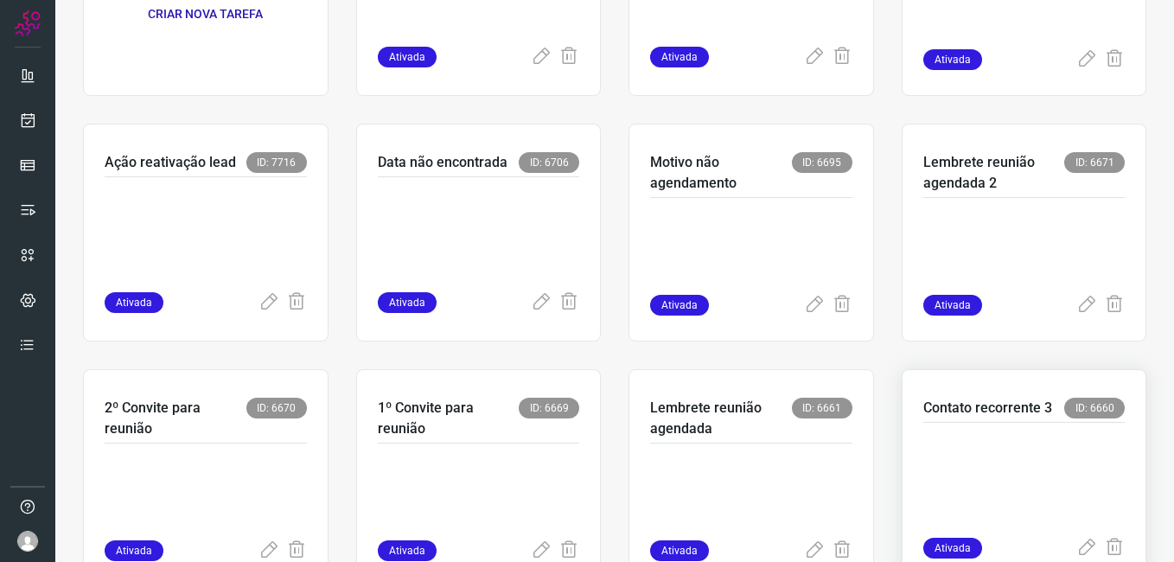
click at [1023, 500] on p at bounding box center [1024, 476] width 202 height 86
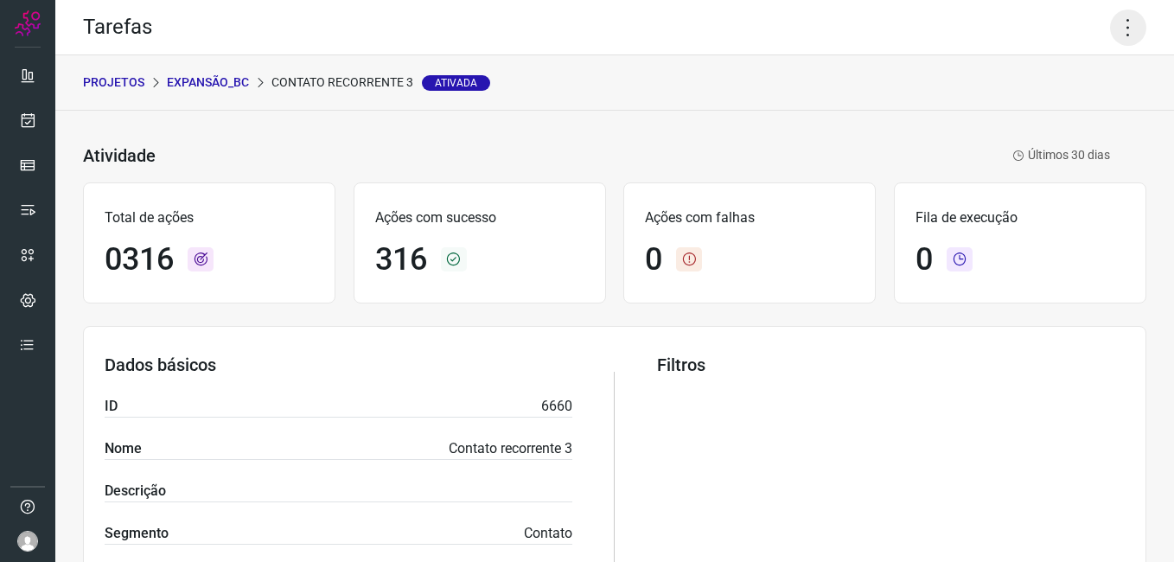
click at [1117, 31] on icon at bounding box center [1128, 28] width 36 height 36
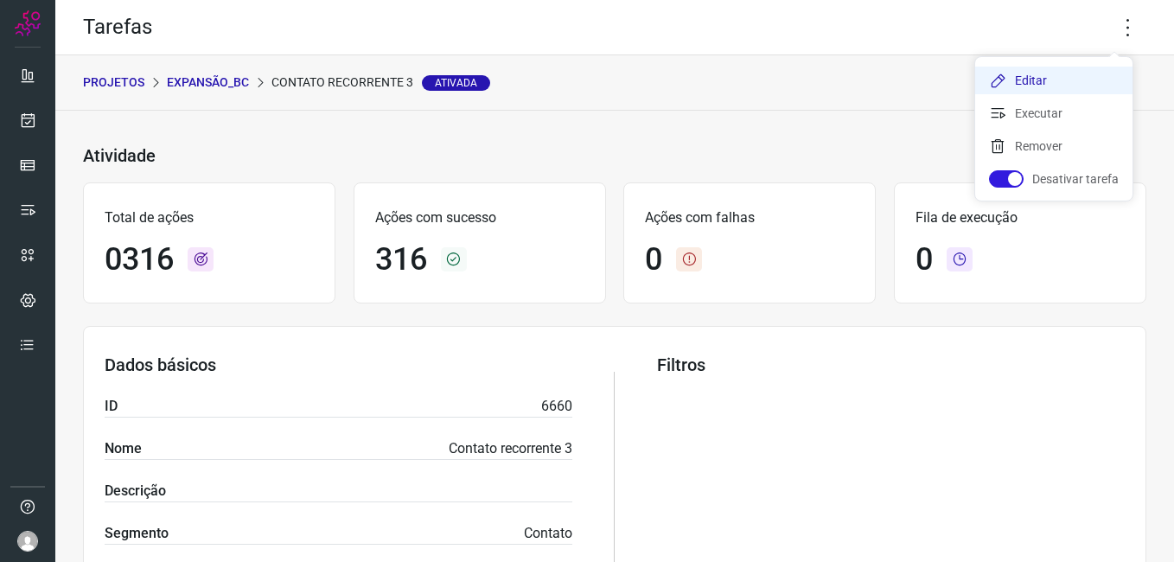
click at [1030, 79] on li "Editar" at bounding box center [1053, 81] width 157 height 28
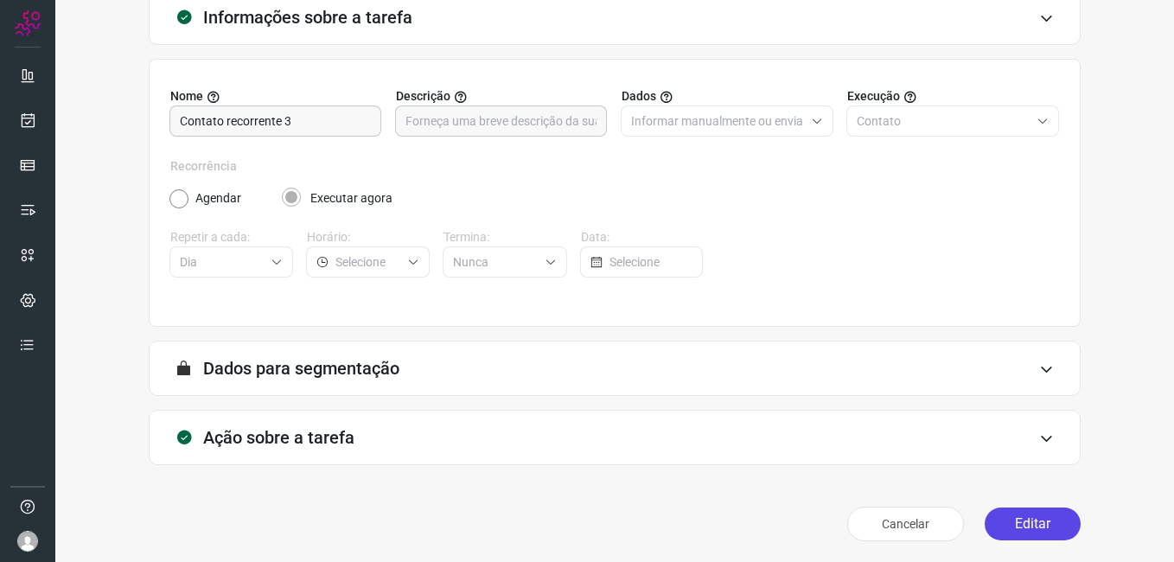
scroll to position [113, 0]
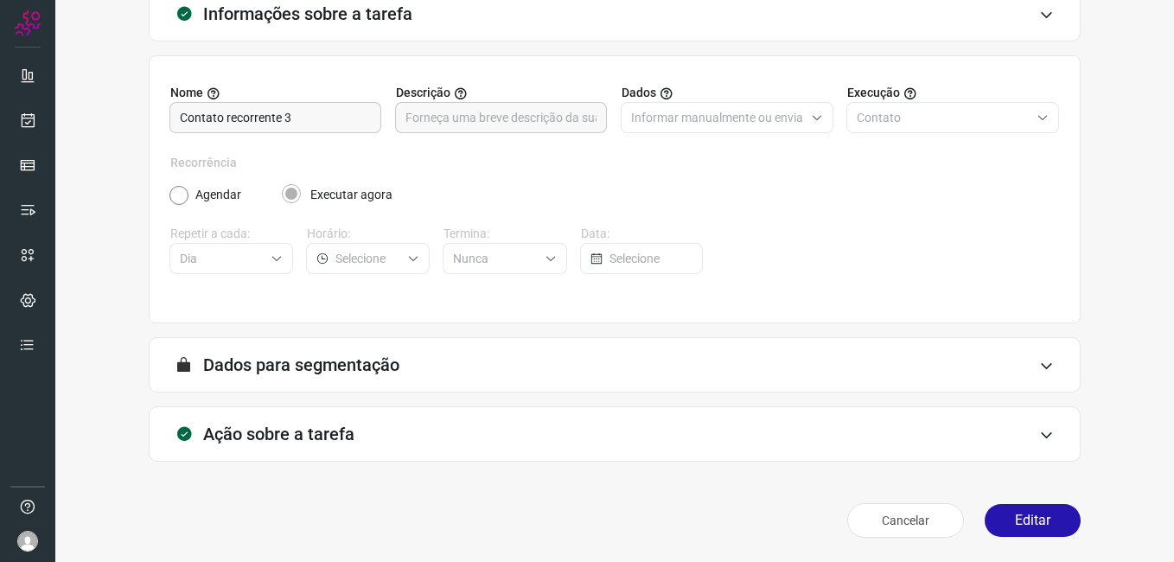
drag, startPoint x: 1044, startPoint y: 527, endPoint x: 731, endPoint y: 274, distance: 402.1
click at [1044, 527] on button "Editar" at bounding box center [1033, 520] width 96 height 33
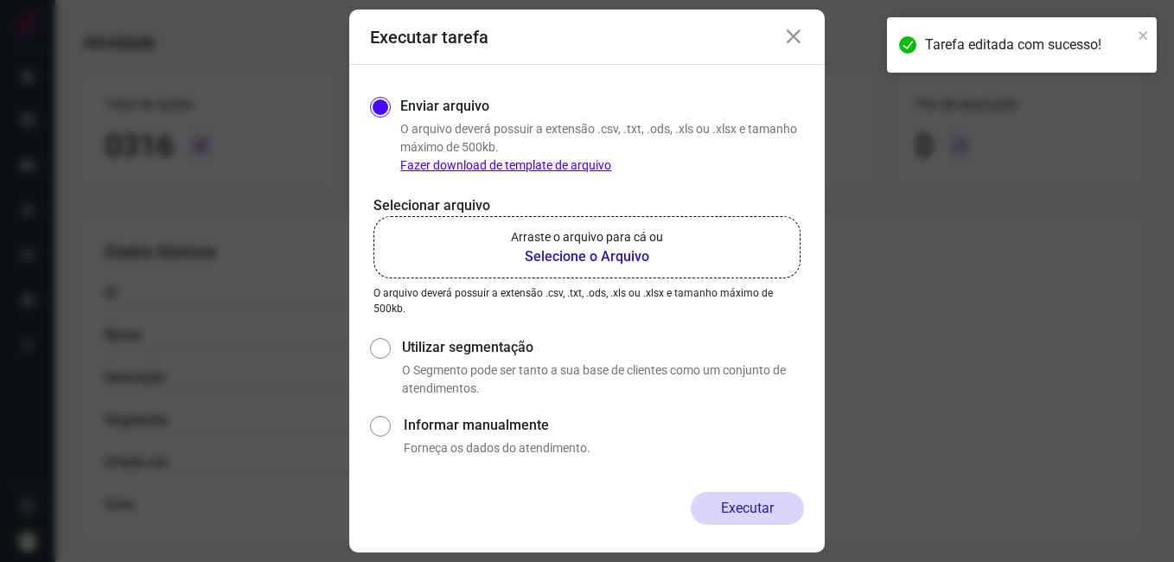
click at [538, 260] on b "Selecione o Arquivo" at bounding box center [587, 256] width 152 height 21
click at [0, 0] on input "Arraste o arquivo para cá ou Selecione o Arquivo" at bounding box center [0, 0] width 0 height 0
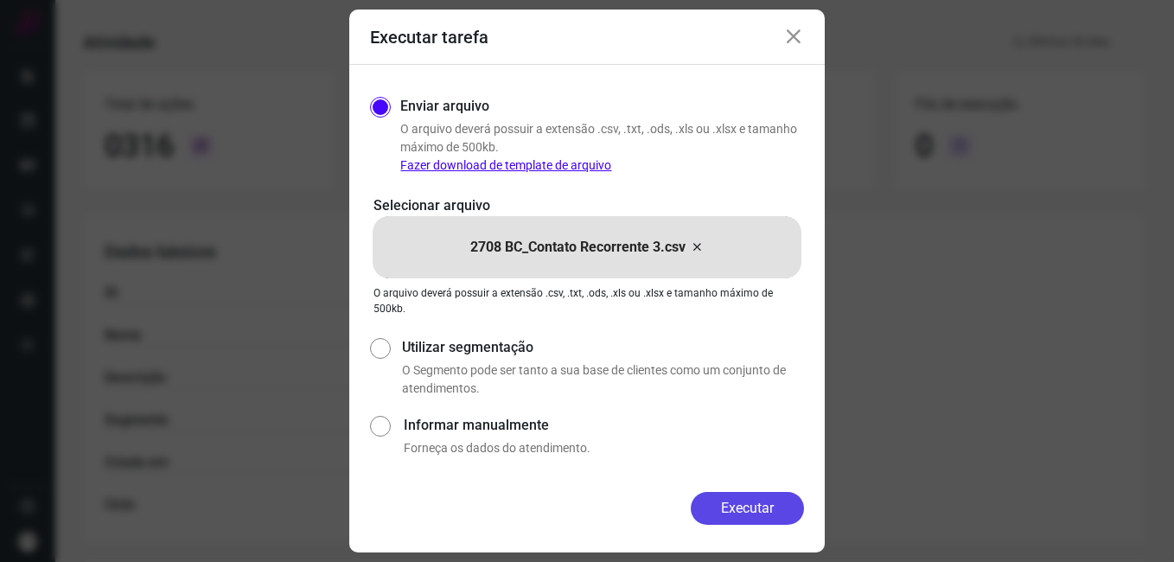
click at [727, 514] on button "Executar" at bounding box center [747, 508] width 113 height 33
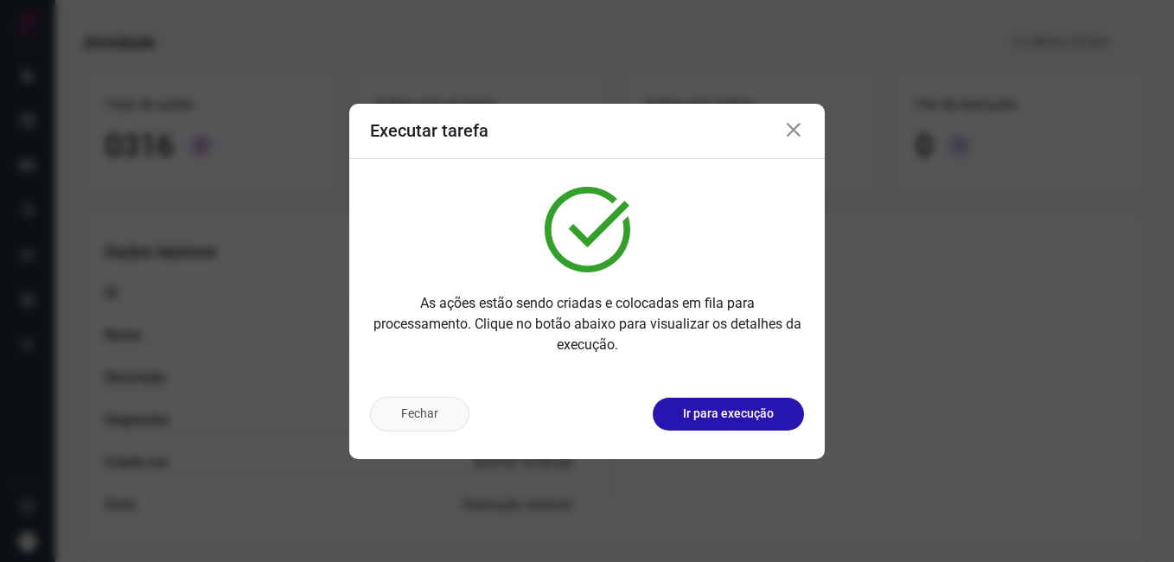
click at [435, 420] on button "Fechar" at bounding box center [419, 414] width 99 height 35
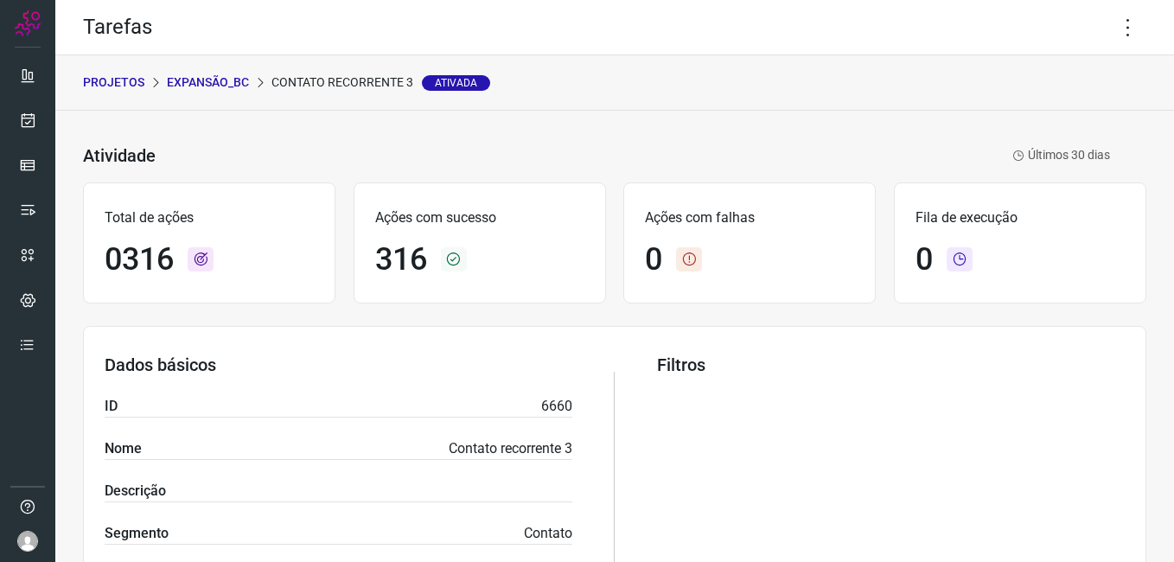
click at [187, 86] on p "Expansão_BC" at bounding box center [208, 82] width 82 height 18
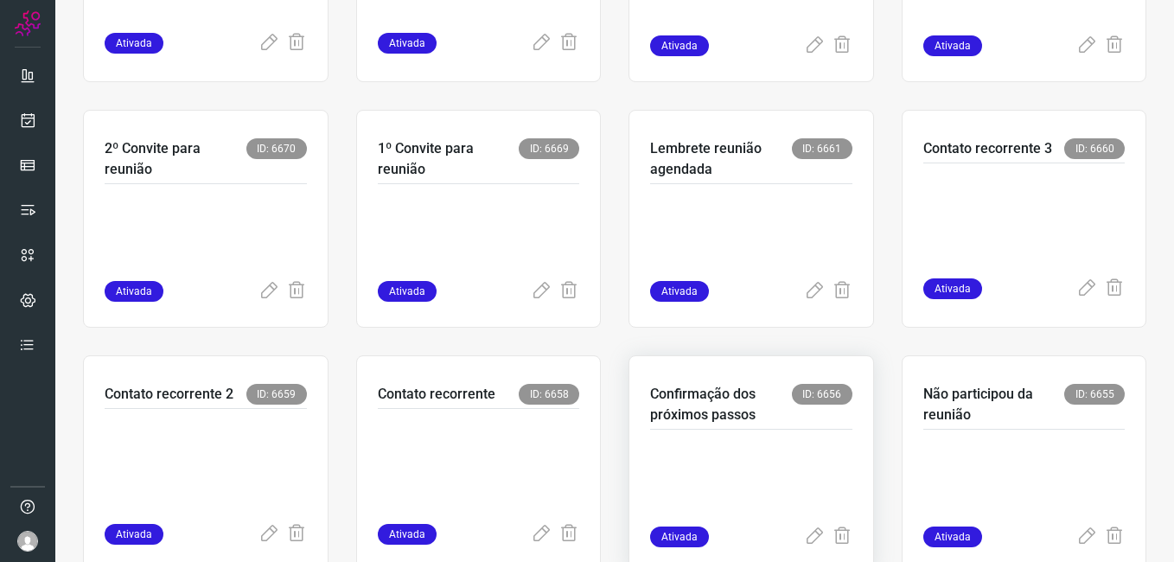
scroll to position [573, 0]
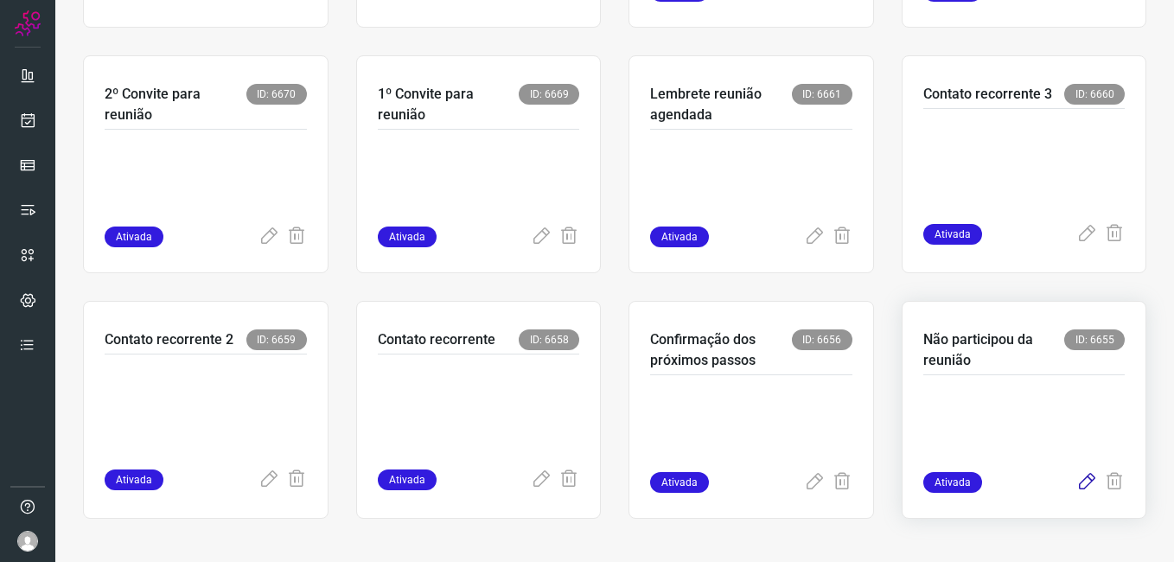
click at [1076, 484] on icon at bounding box center [1086, 482] width 21 height 21
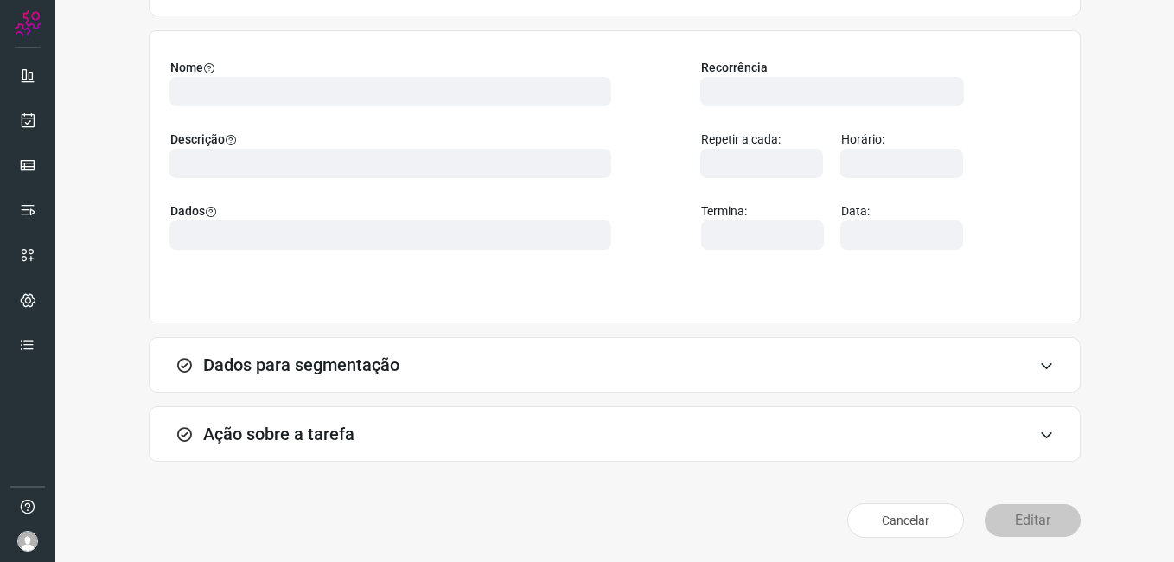
scroll to position [113, 0]
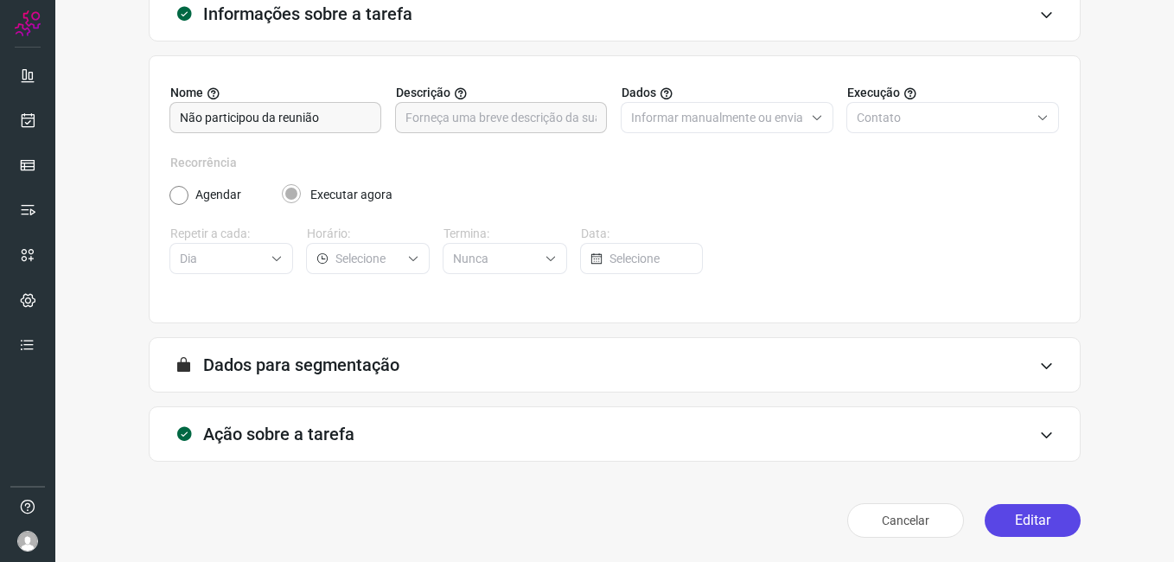
click at [988, 529] on button "Editar" at bounding box center [1033, 520] width 96 height 33
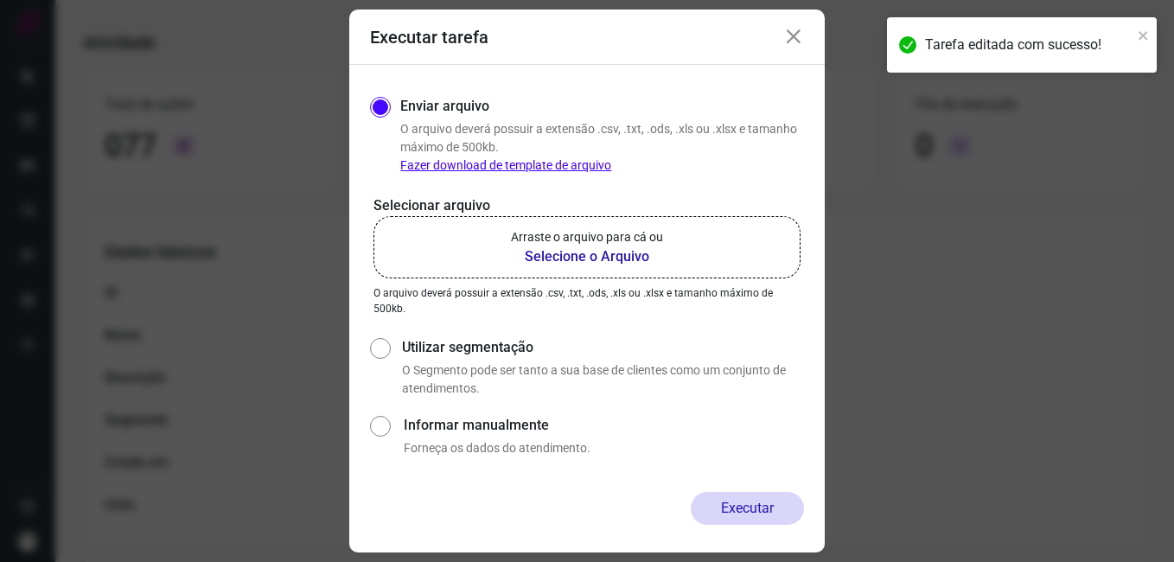
click at [575, 259] on b "Selecione o Arquivo" at bounding box center [587, 256] width 152 height 21
click at [0, 0] on input "Arraste o arquivo para cá ou Selecione o Arquivo" at bounding box center [0, 0] width 0 height 0
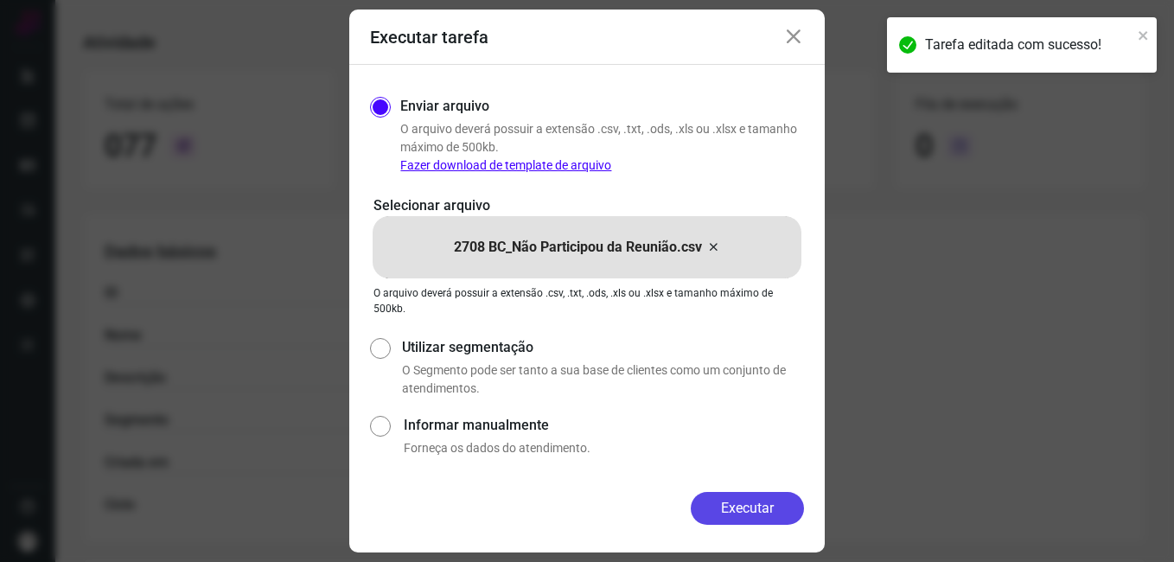
click at [723, 507] on button "Executar" at bounding box center [747, 508] width 113 height 33
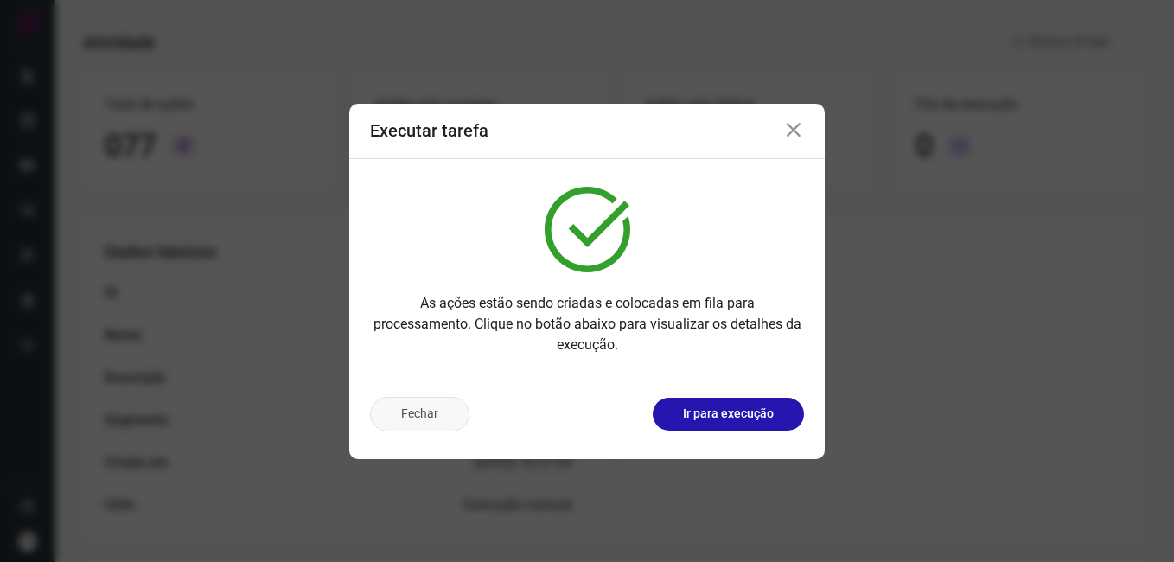
click at [412, 416] on button "Fechar" at bounding box center [419, 414] width 99 height 35
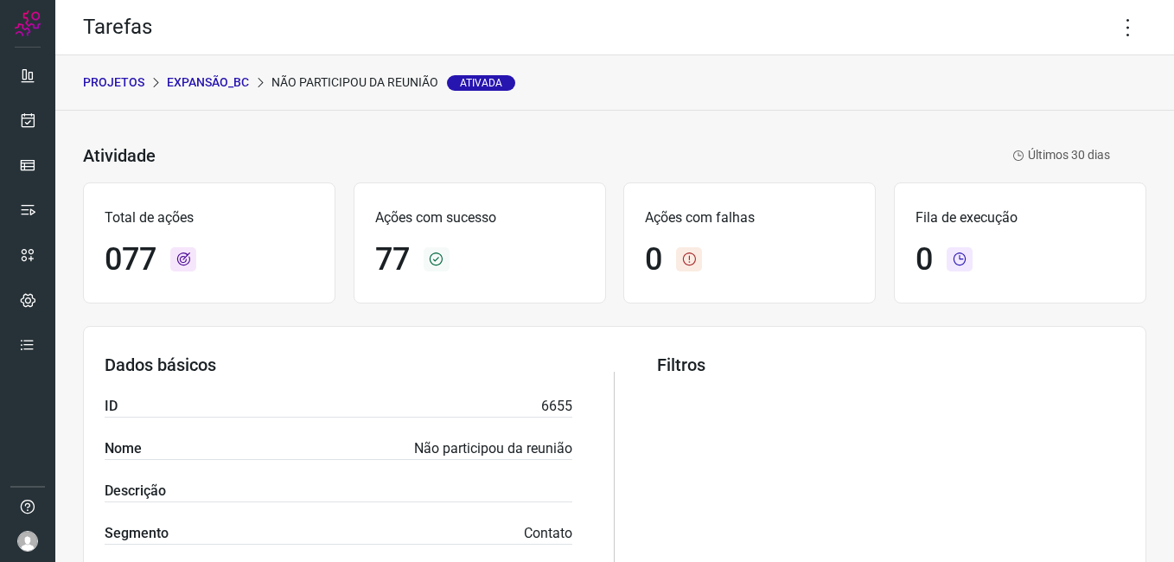
click at [203, 79] on p "Expansão_BC" at bounding box center [208, 82] width 82 height 18
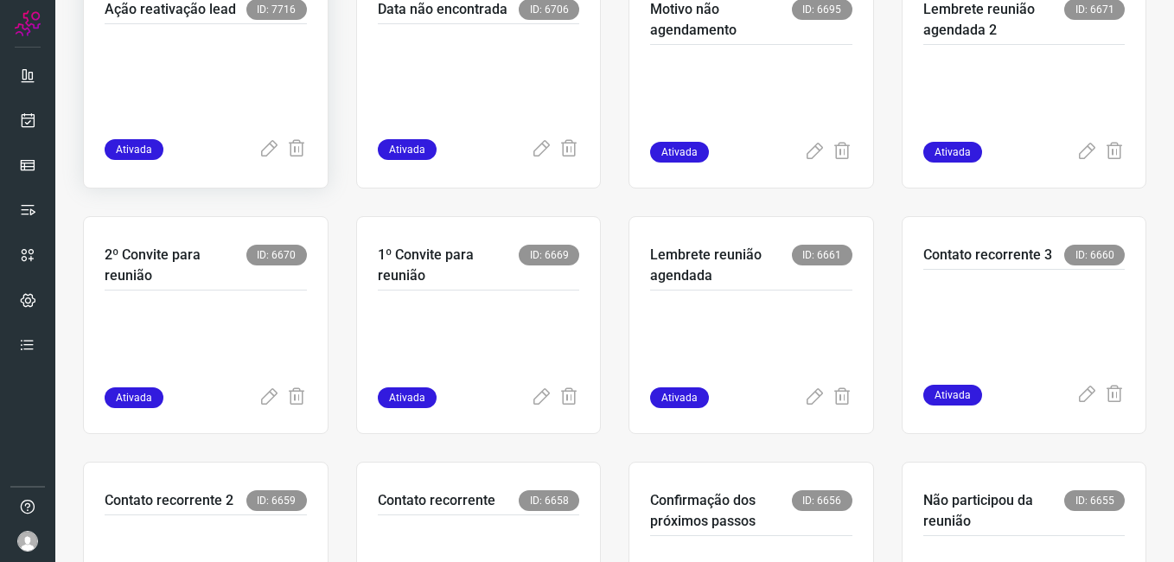
scroll to position [432, 0]
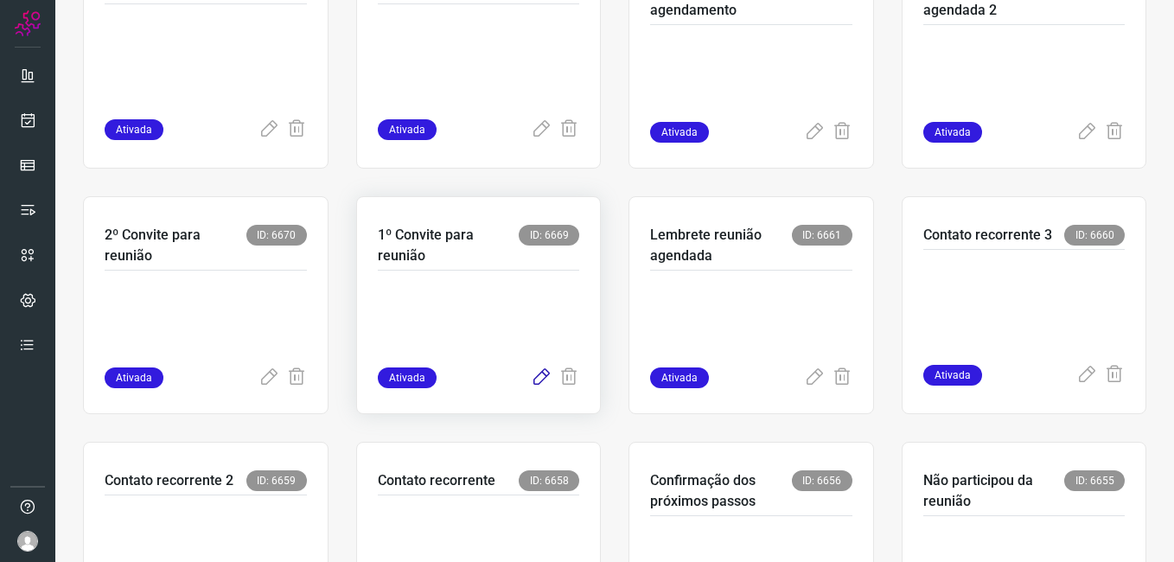
click at [531, 370] on icon at bounding box center [541, 377] width 21 height 21
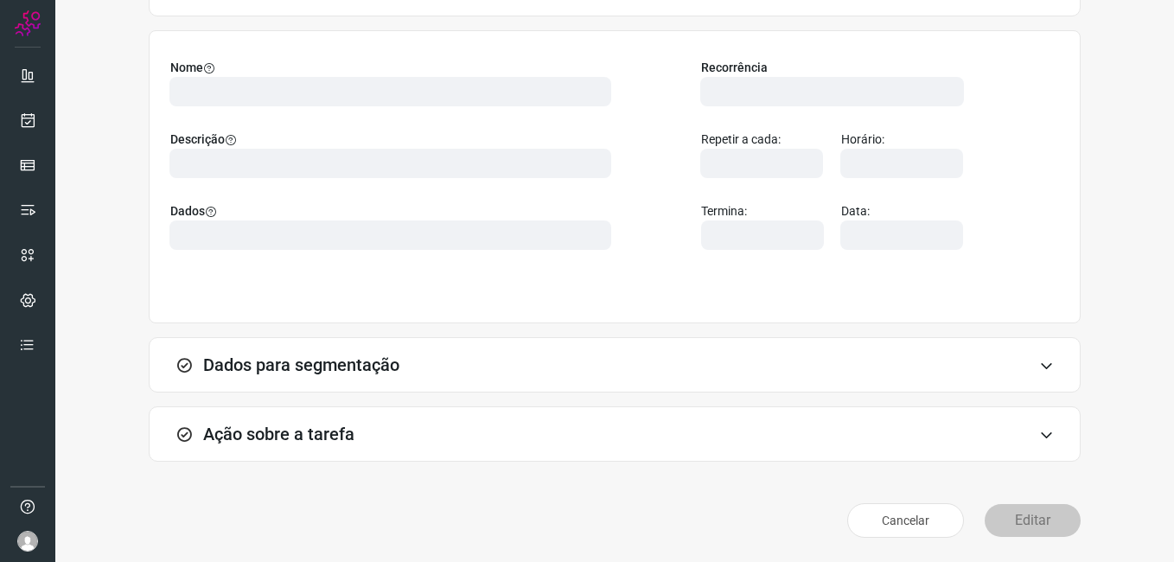
scroll to position [113, 0]
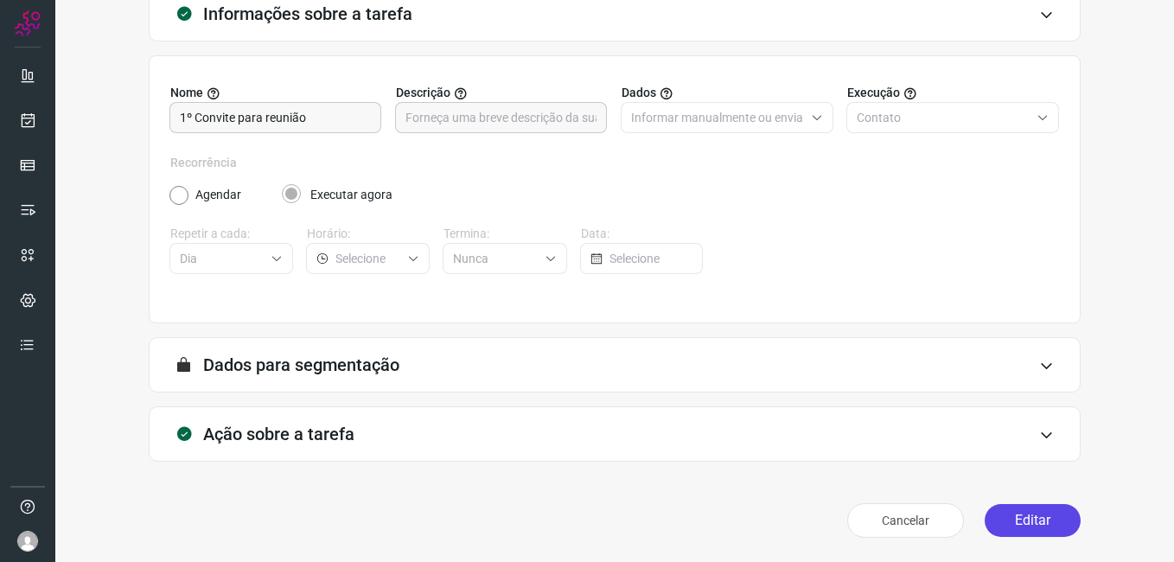
click at [1009, 517] on button "Editar" at bounding box center [1033, 520] width 96 height 33
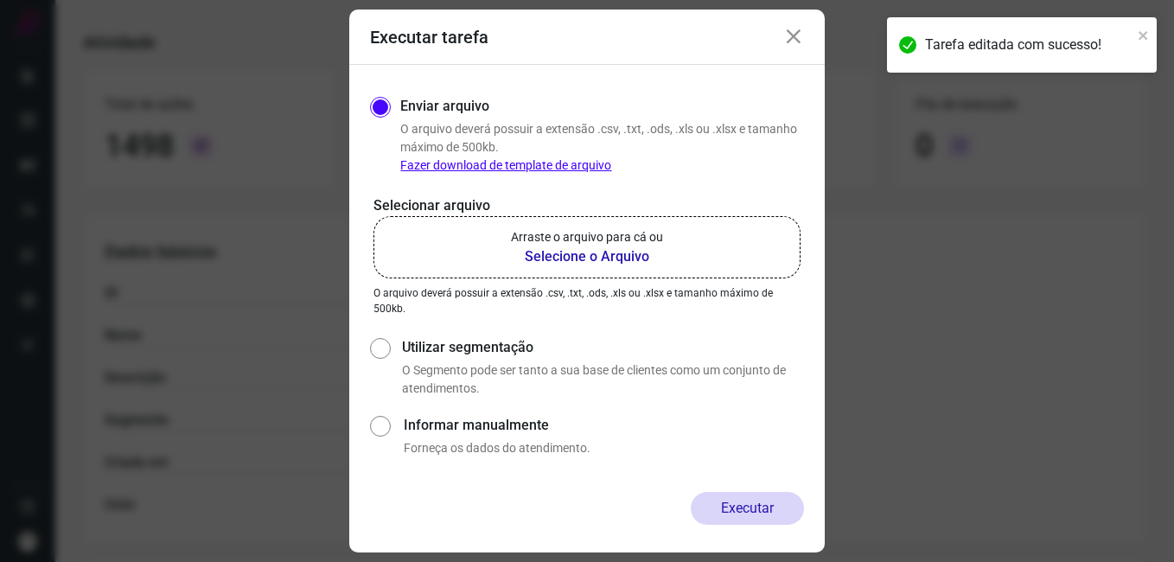
click at [568, 259] on b "Selecione o Arquivo" at bounding box center [587, 256] width 152 height 21
click at [0, 0] on input "Arraste o arquivo para cá ou Selecione o Arquivo" at bounding box center [0, 0] width 0 height 0
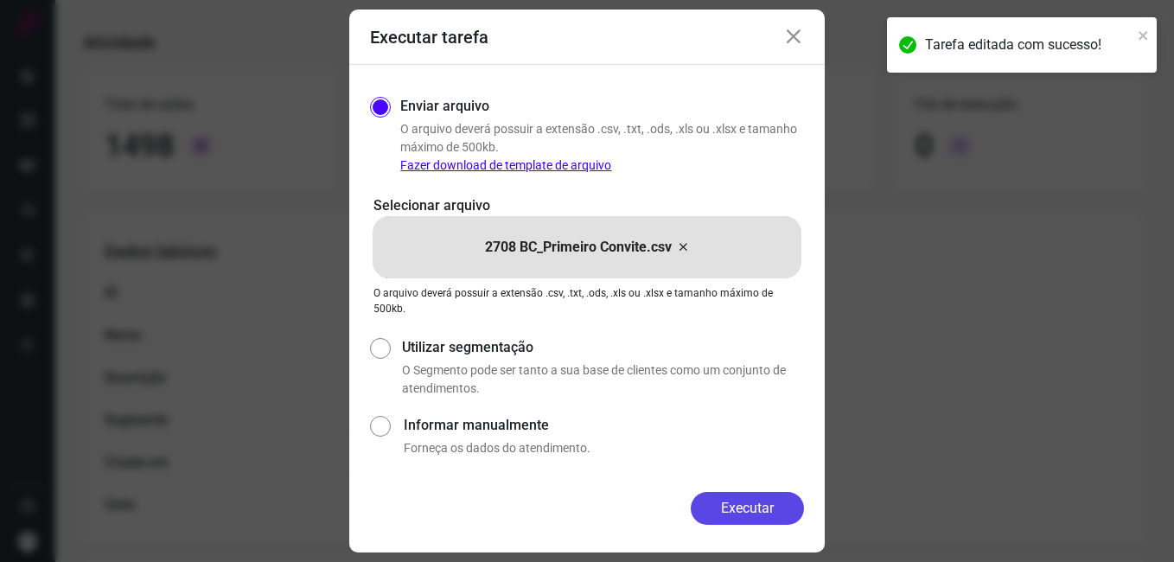
click at [721, 505] on button "Executar" at bounding box center [747, 508] width 113 height 33
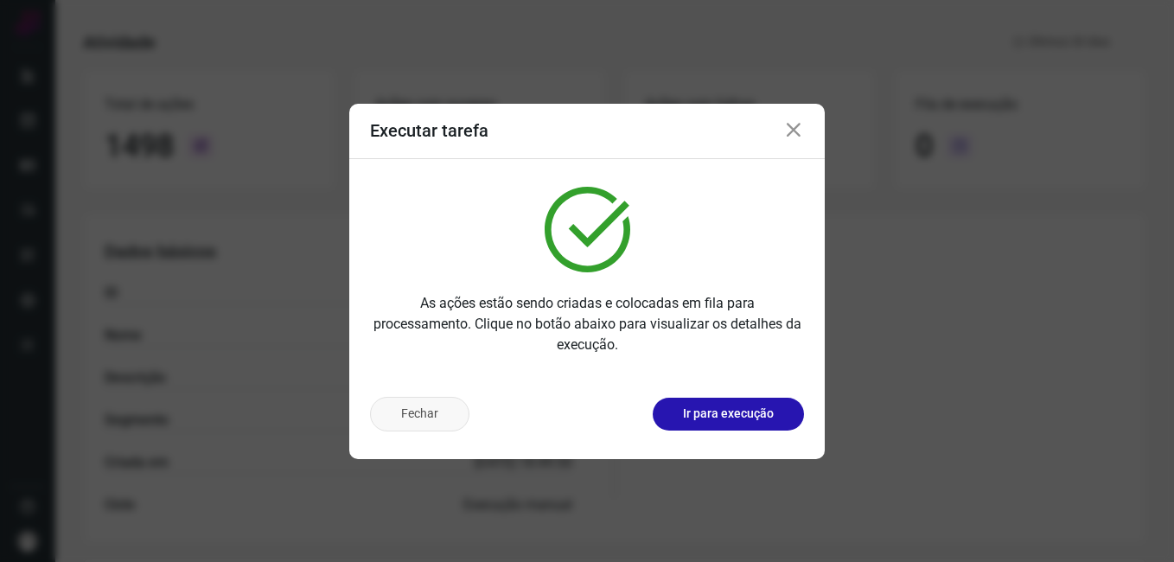
click at [444, 408] on button "Fechar" at bounding box center [419, 414] width 99 height 35
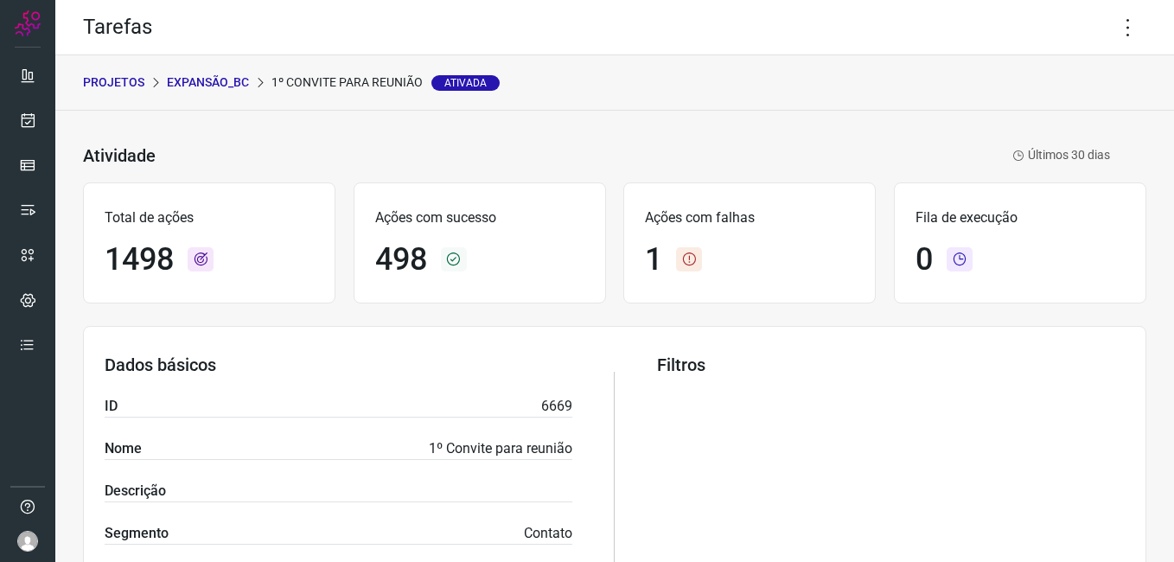
click at [229, 82] on p "Expansão_BC" at bounding box center [208, 82] width 82 height 18
